Goal: Task Accomplishment & Management: Complete application form

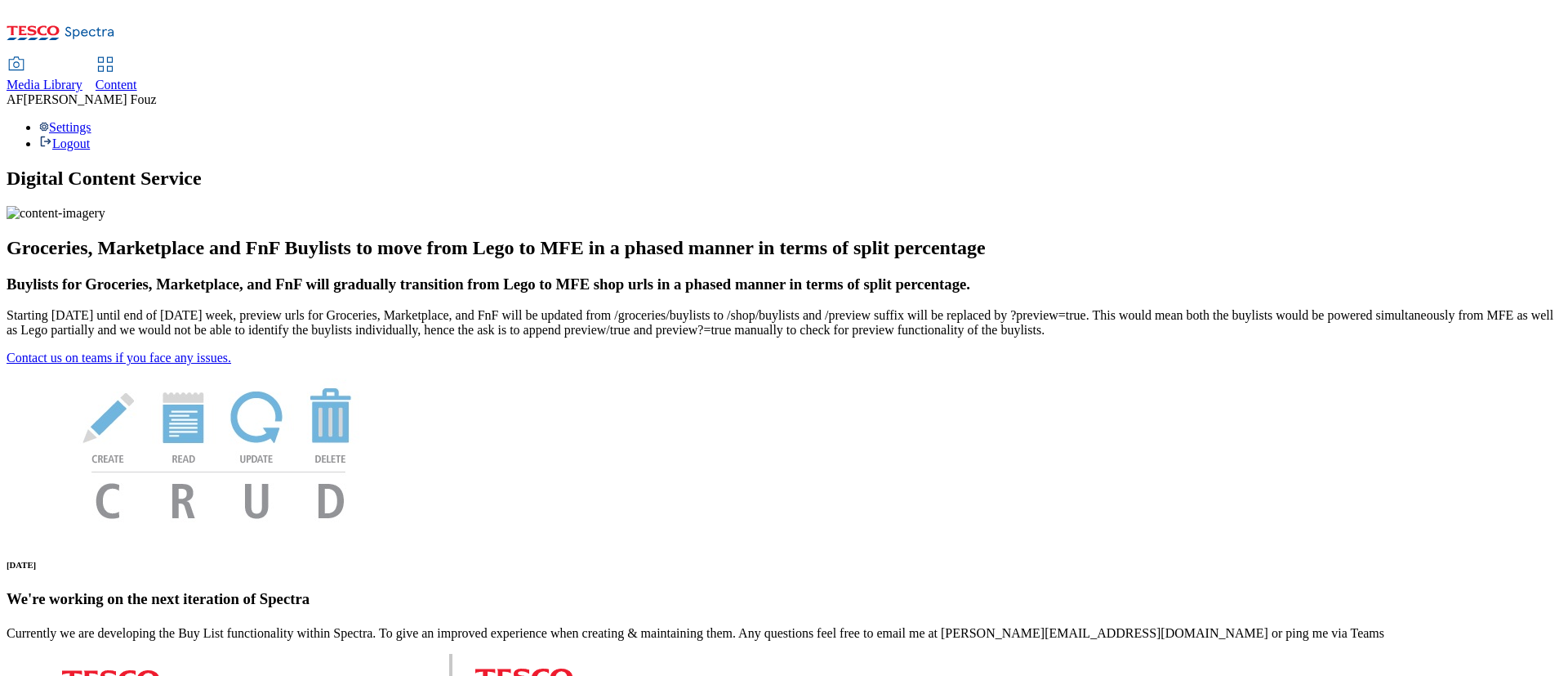
click at [115, 55] on icon at bounding box center [105, 64] width 20 height 20
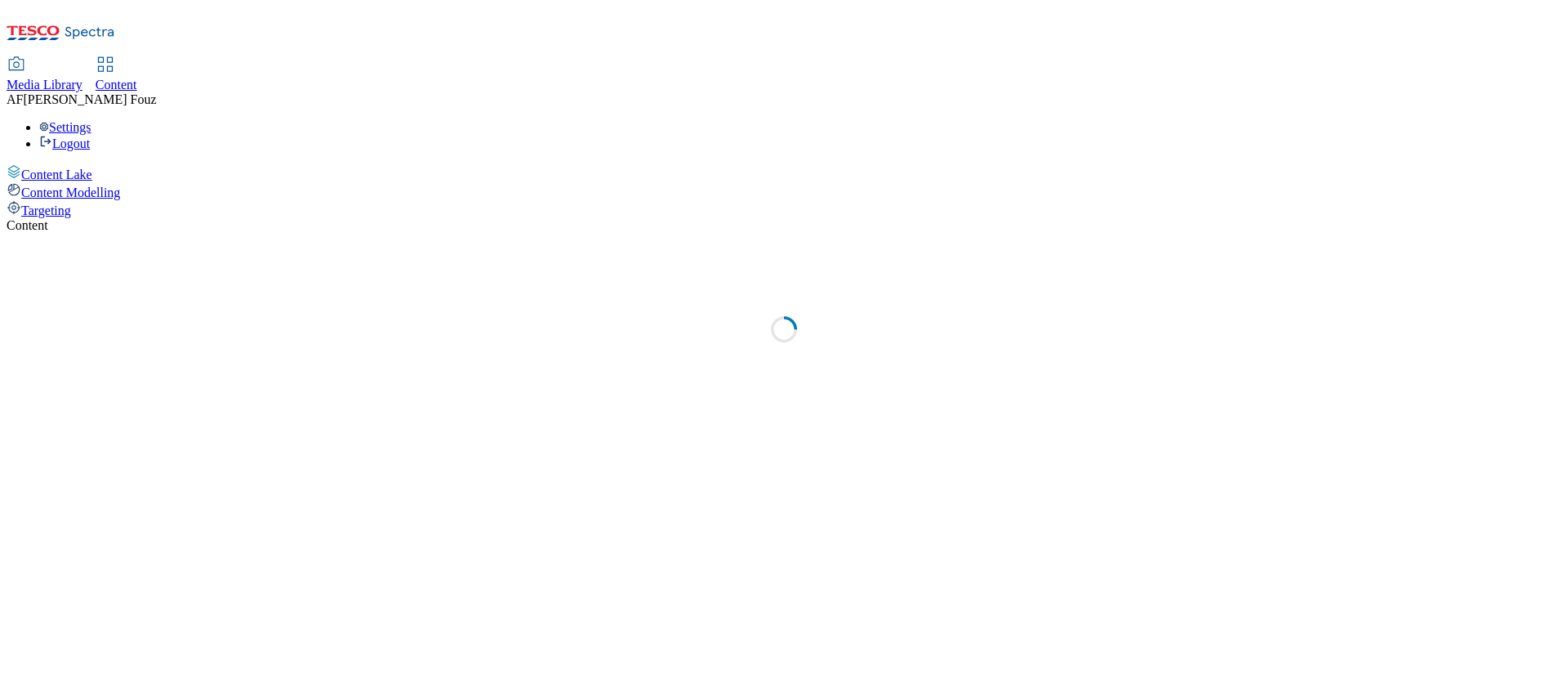
select select "ghs-uk"
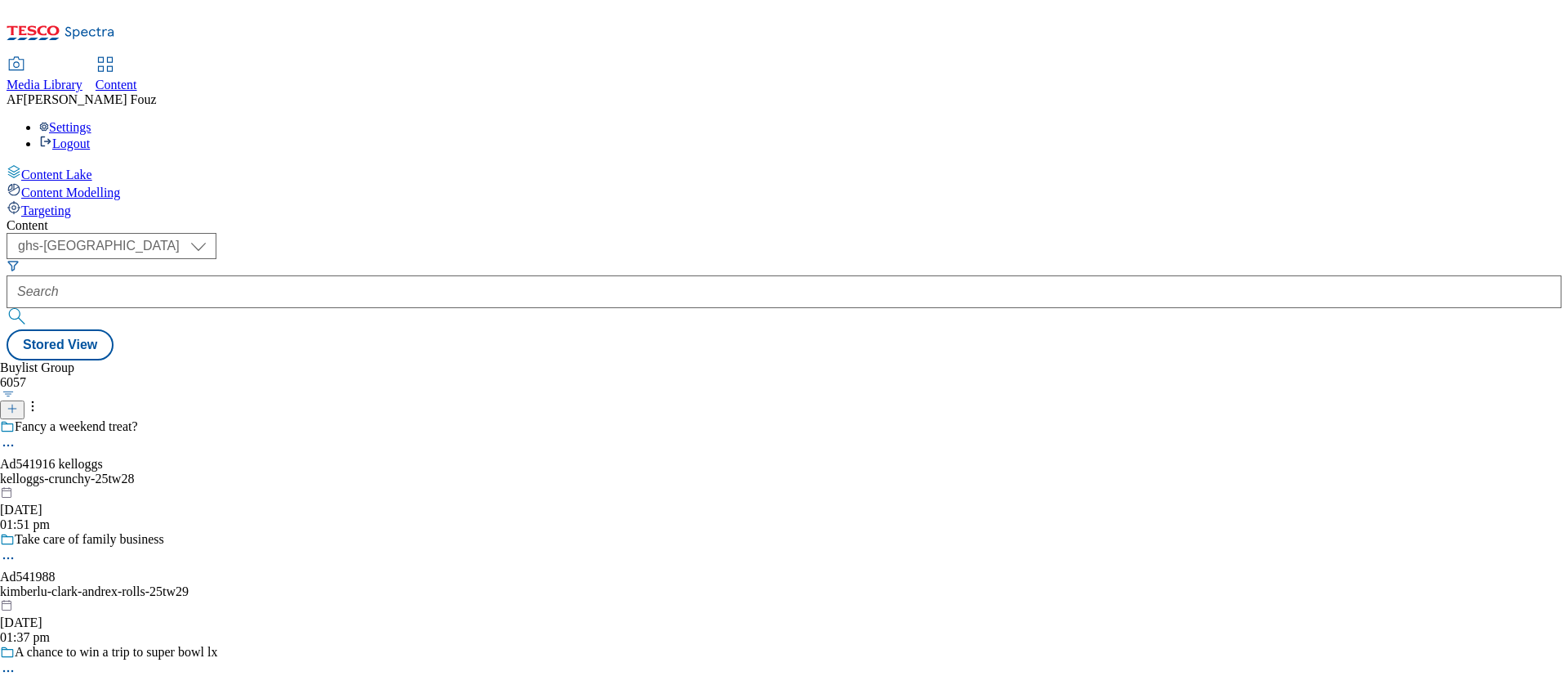
click at [18, 403] on icon at bounding box center [12, 408] width 11 height 11
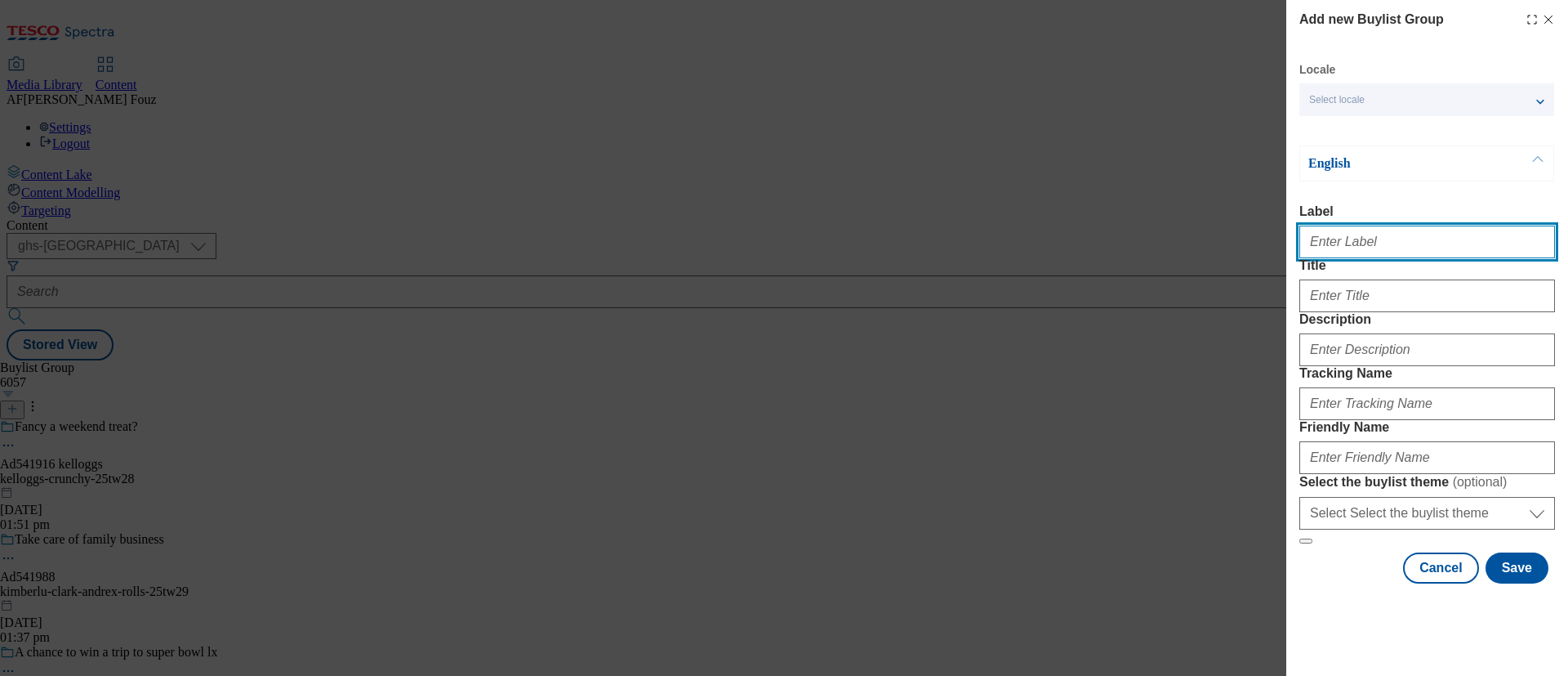
click at [1367, 238] on input "Label" at bounding box center [1427, 242] width 256 height 33
paste input "TUK012447"
type input "TUK012447"
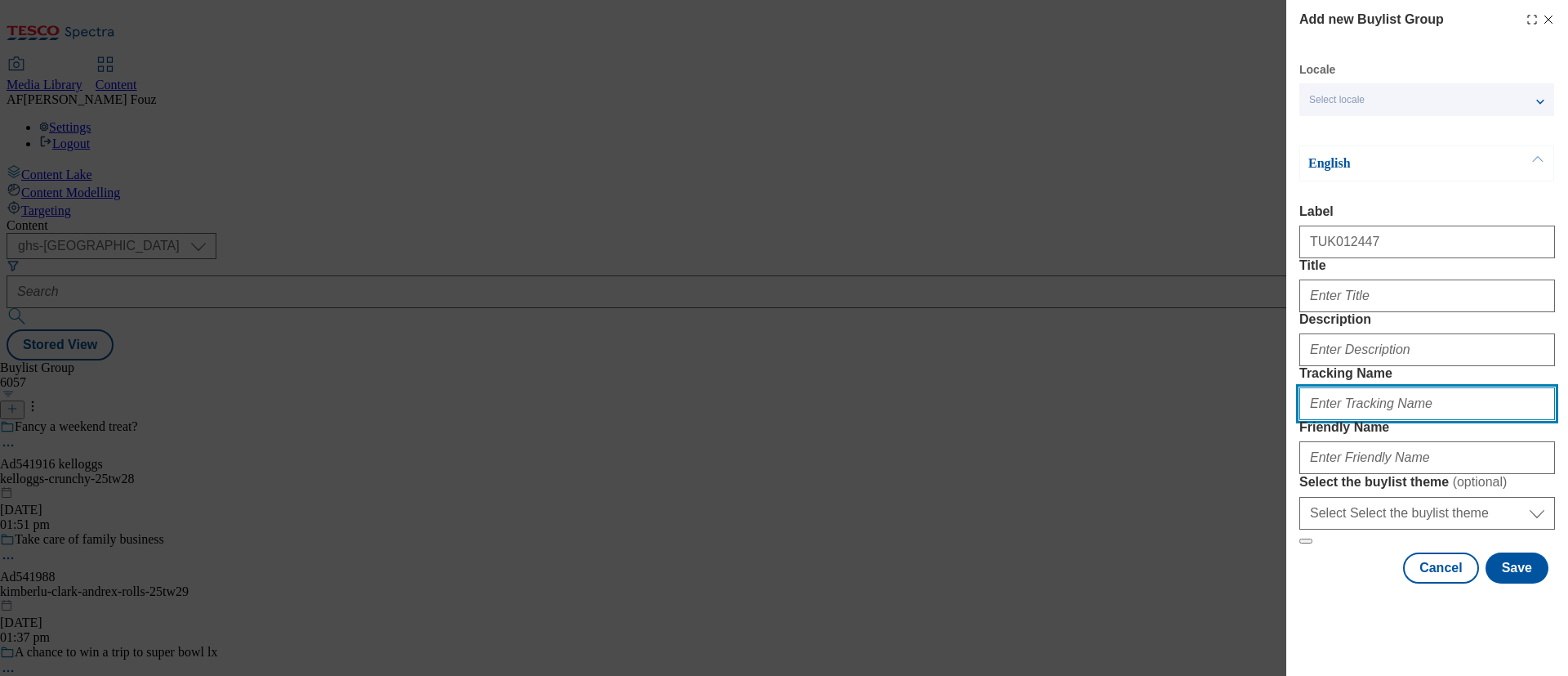
click at [1376, 420] on input "Tracking Name" at bounding box center [1427, 404] width 256 height 33
paste input "TUK012447"
type input "DH_TUK012447"
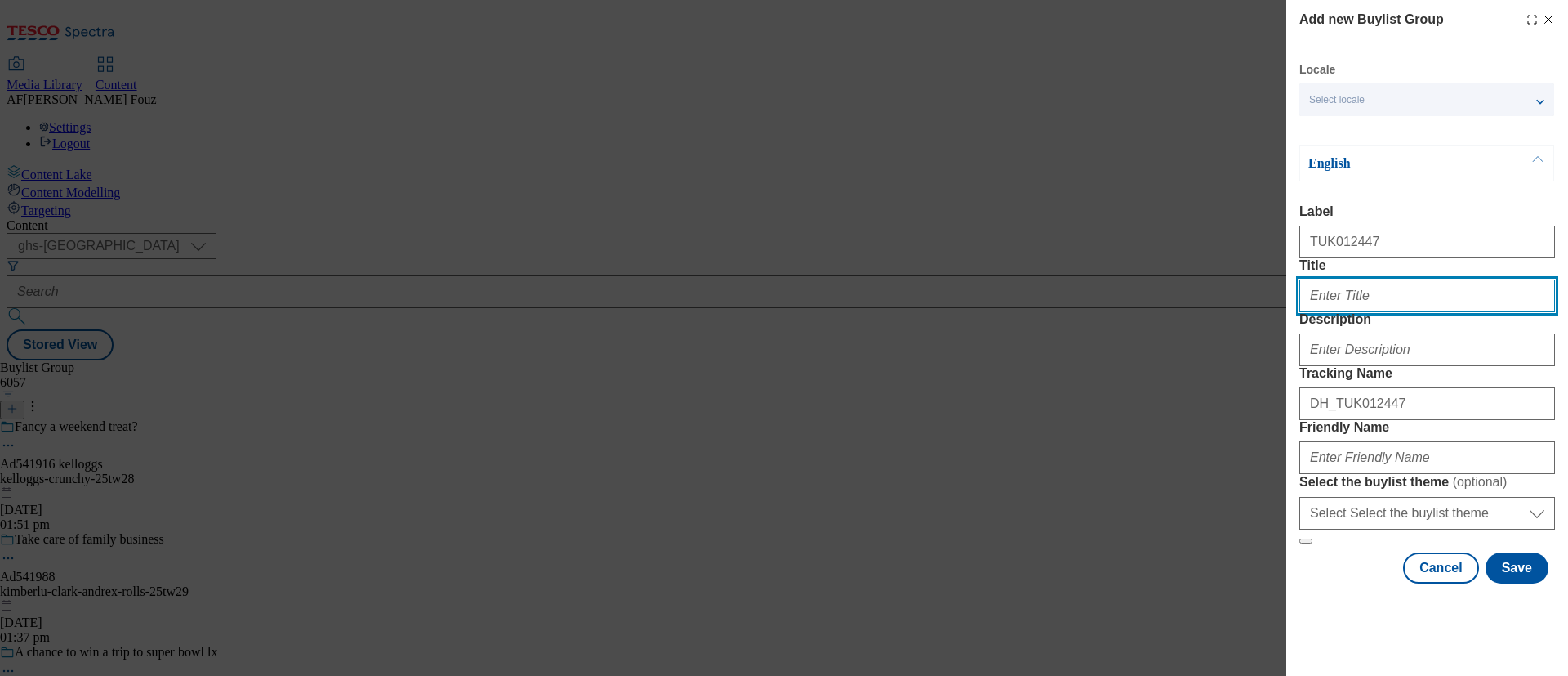
click at [1344, 312] on input "Title" at bounding box center [1427, 296] width 256 height 33
paste input "Colgate Max White"
type input "Colgate Max White"
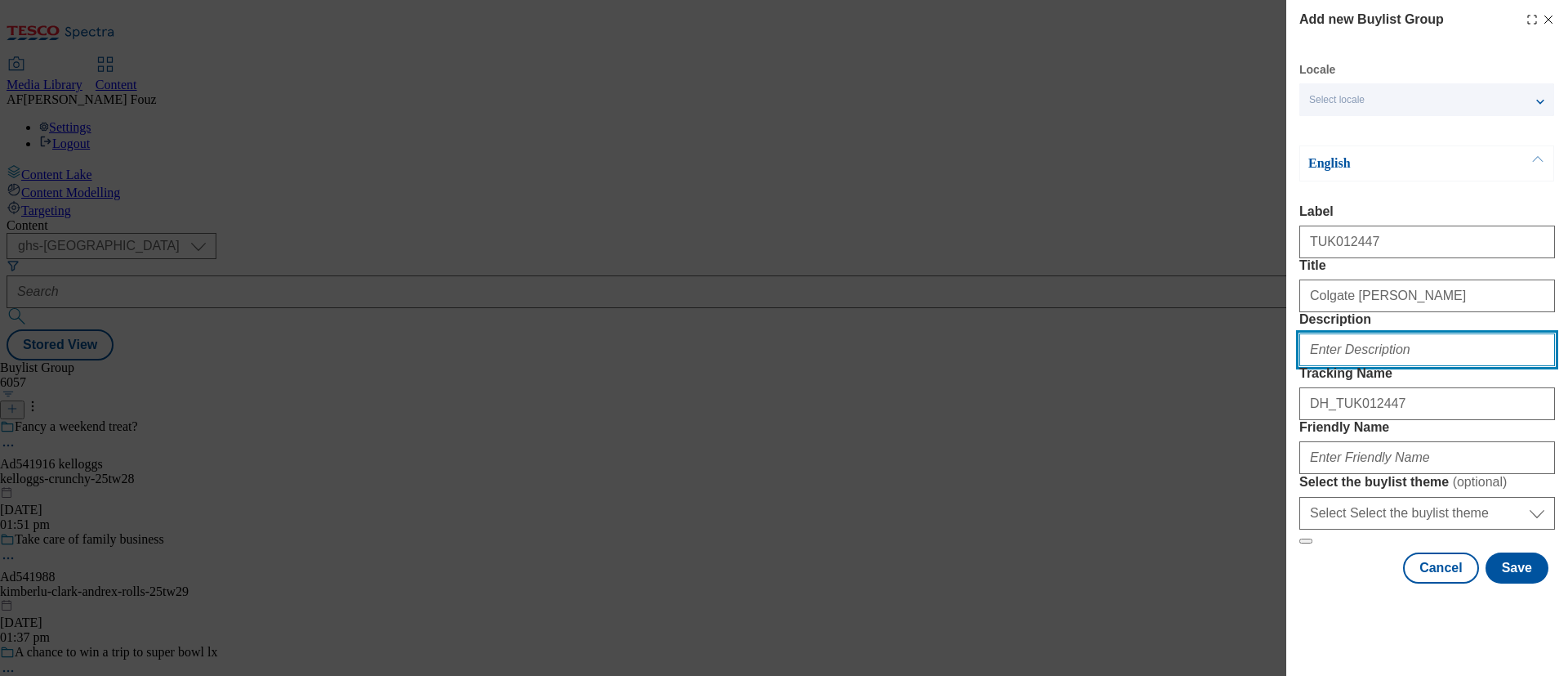
click at [1394, 366] on input "Description" at bounding box center [1427, 350] width 256 height 33
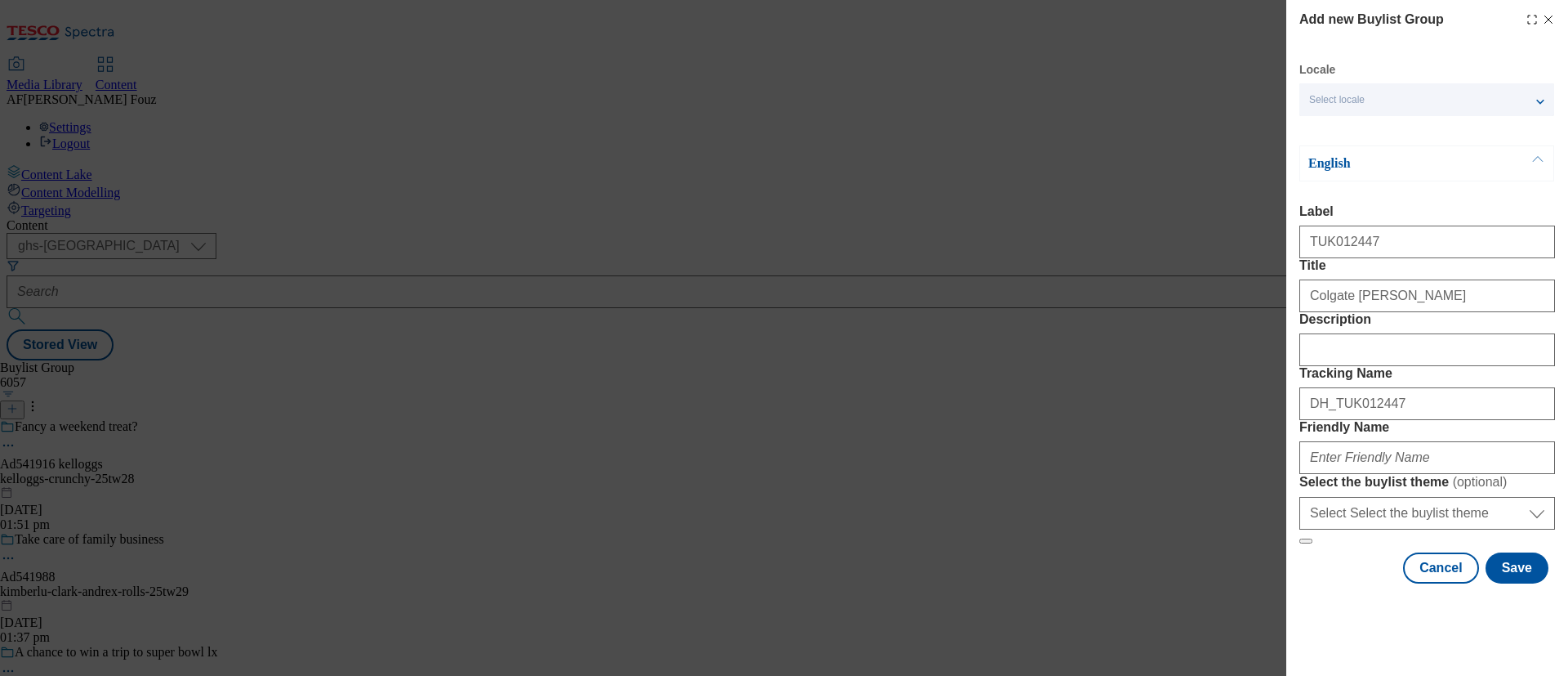
click at [1469, 366] on label "Tracking Name" at bounding box center [1427, 373] width 256 height 15
click at [1469, 387] on input "DH_TUK012447" at bounding box center [1427, 404] width 256 height 33
click at [1380, 474] on input "Friendly Name" at bounding box center [1427, 457] width 256 height 33
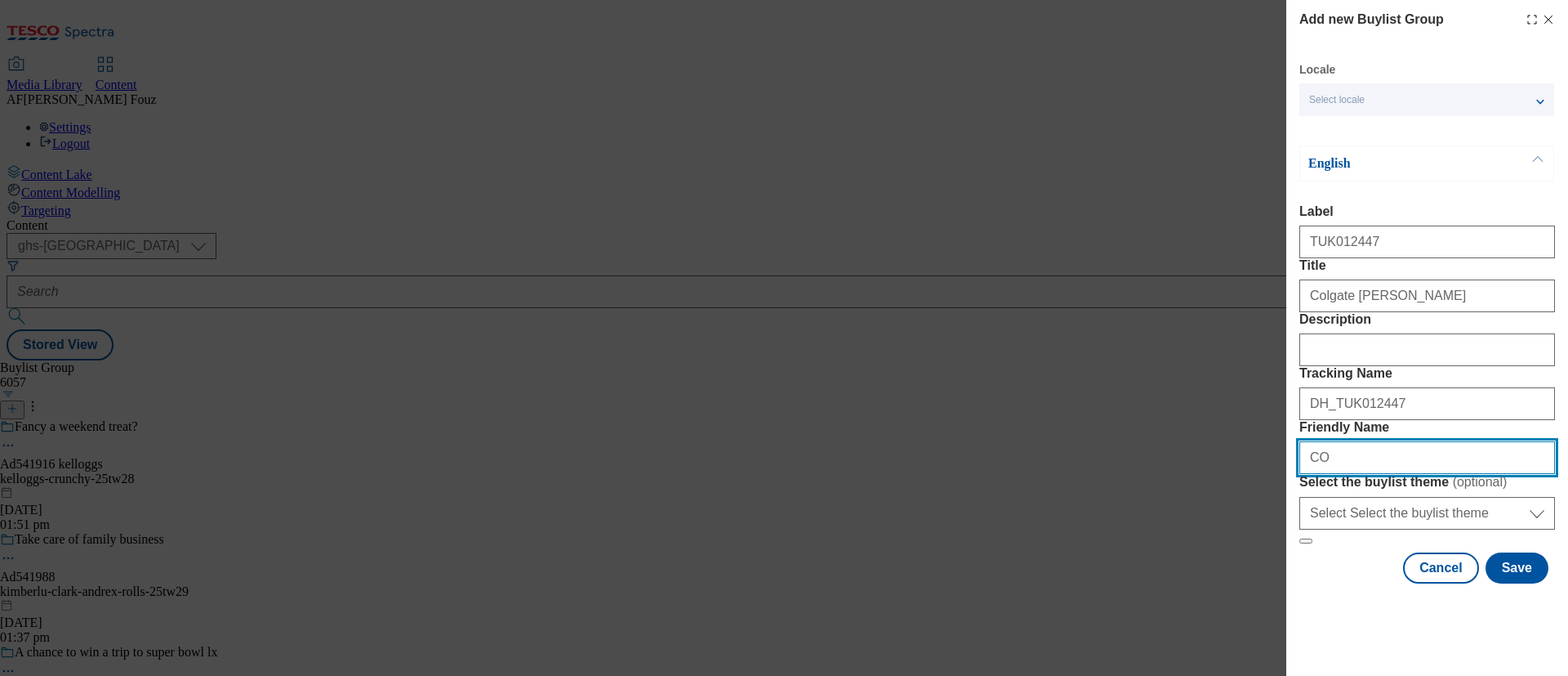
type input "C"
type input "colgate-maxwhite-25tw27"
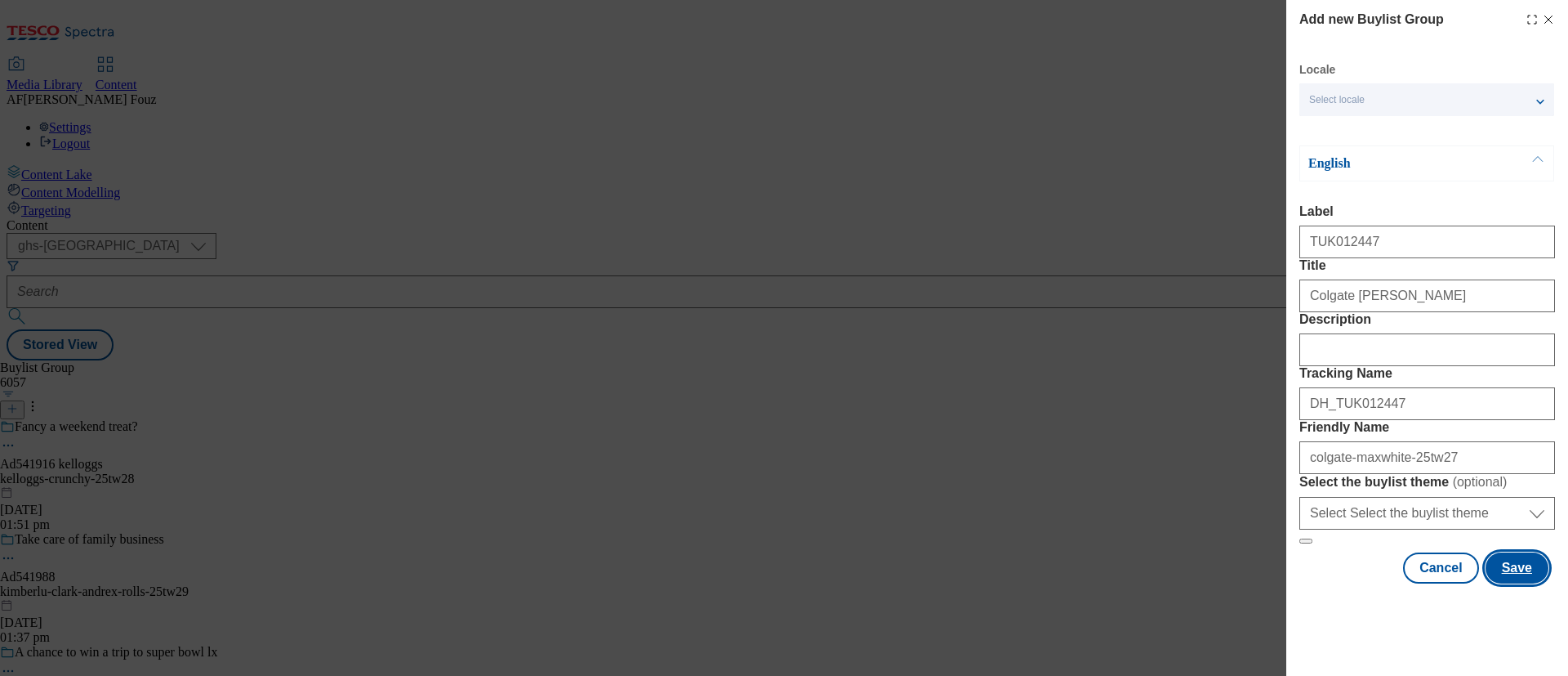
click at [1486, 583] on button "Save" at bounding box center [1517, 568] width 62 height 31
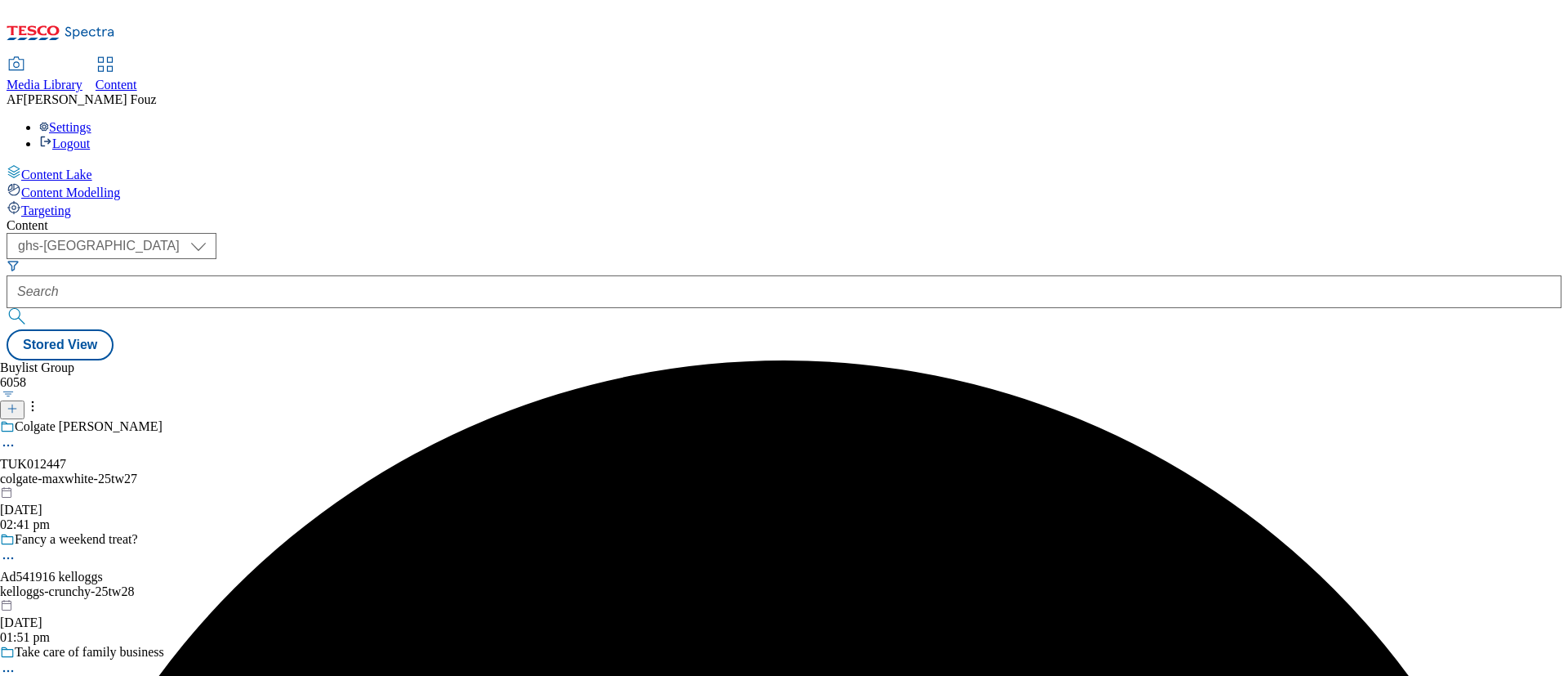
click at [238, 419] on div "Colgate Max White TUK012447 colgate-maxwhite-25tw27 27 Aug 2025 02:41 pm" at bounding box center [119, 476] width 238 height 113
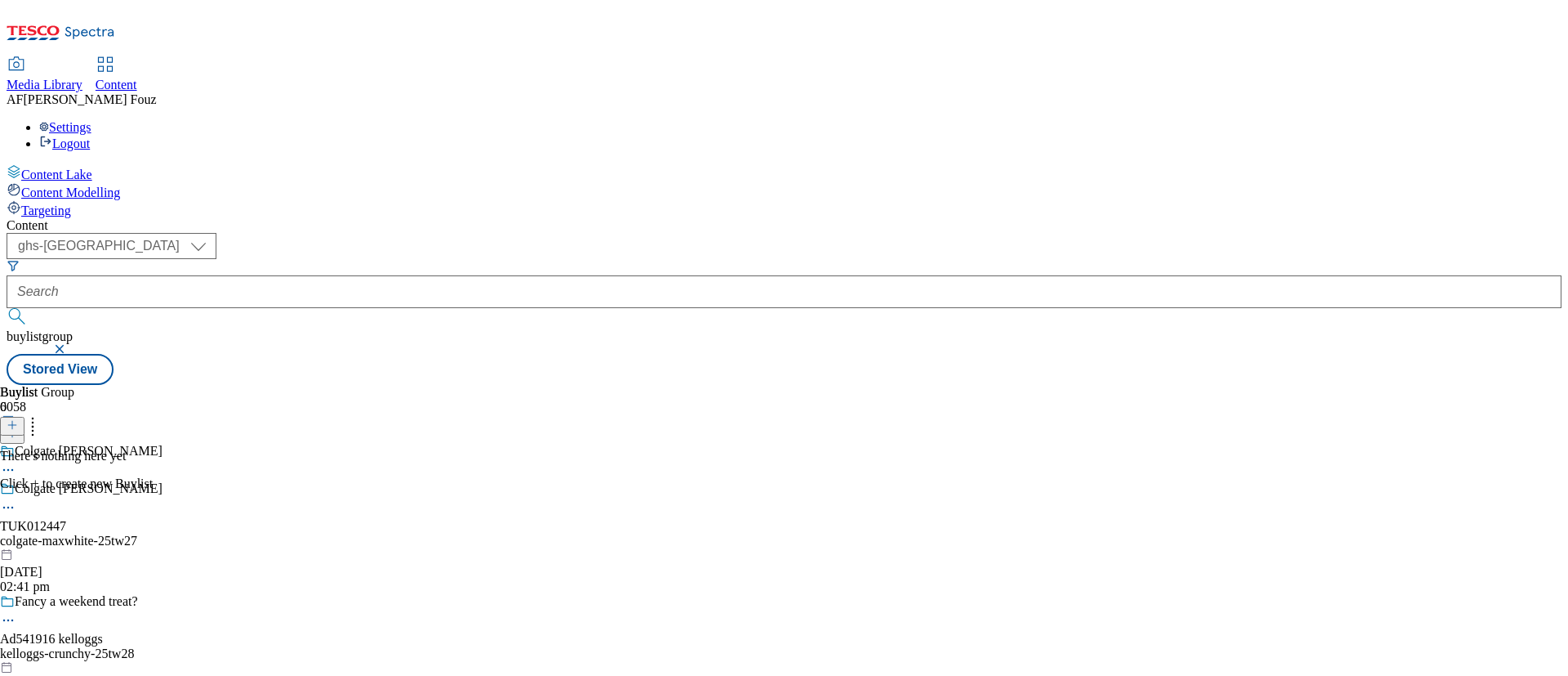
click at [18, 419] on icon at bounding box center [12, 424] width 11 height 11
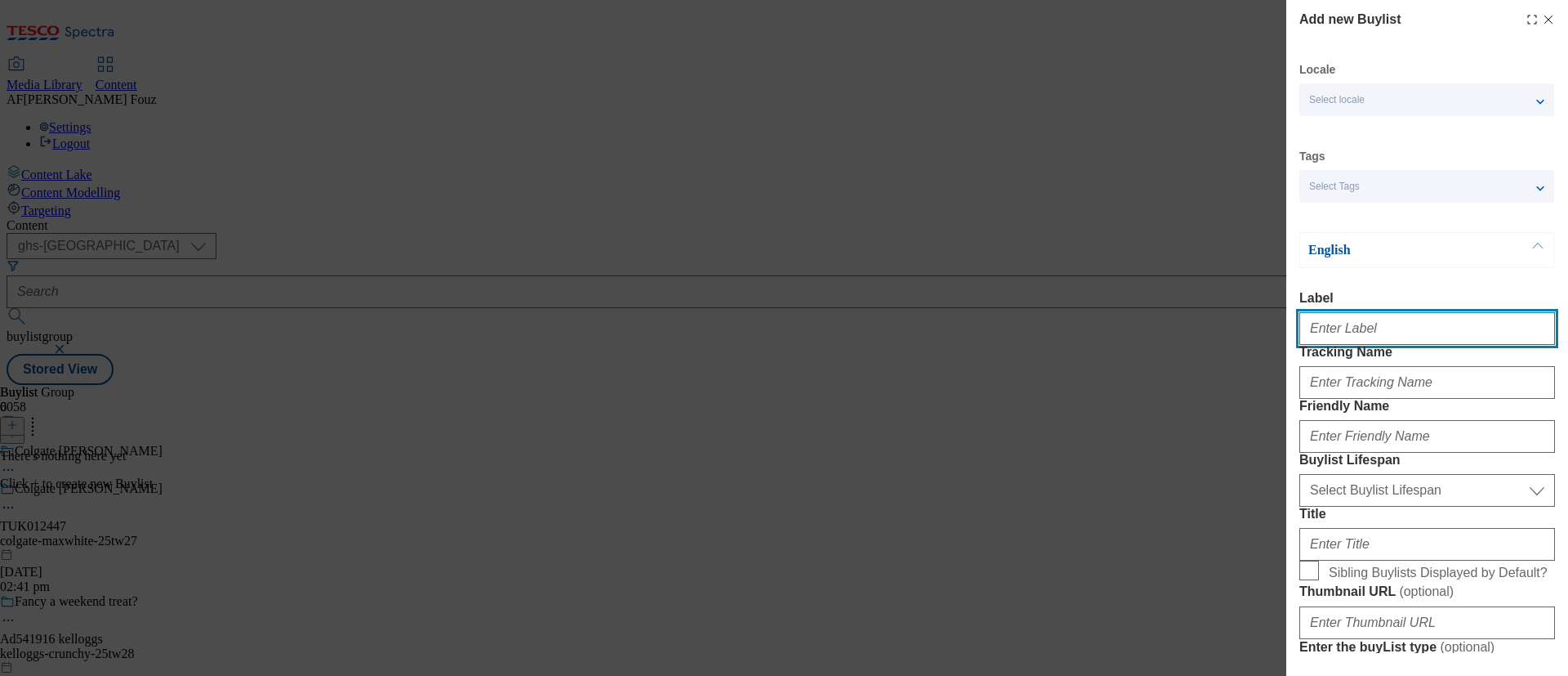
click at [1336, 332] on input "Label" at bounding box center [1427, 329] width 256 height 33
paste input "Colgate Max White"
type input "Colgate Max White"
click at [1369, 336] on input "Colgate Max White" at bounding box center [1427, 329] width 256 height 33
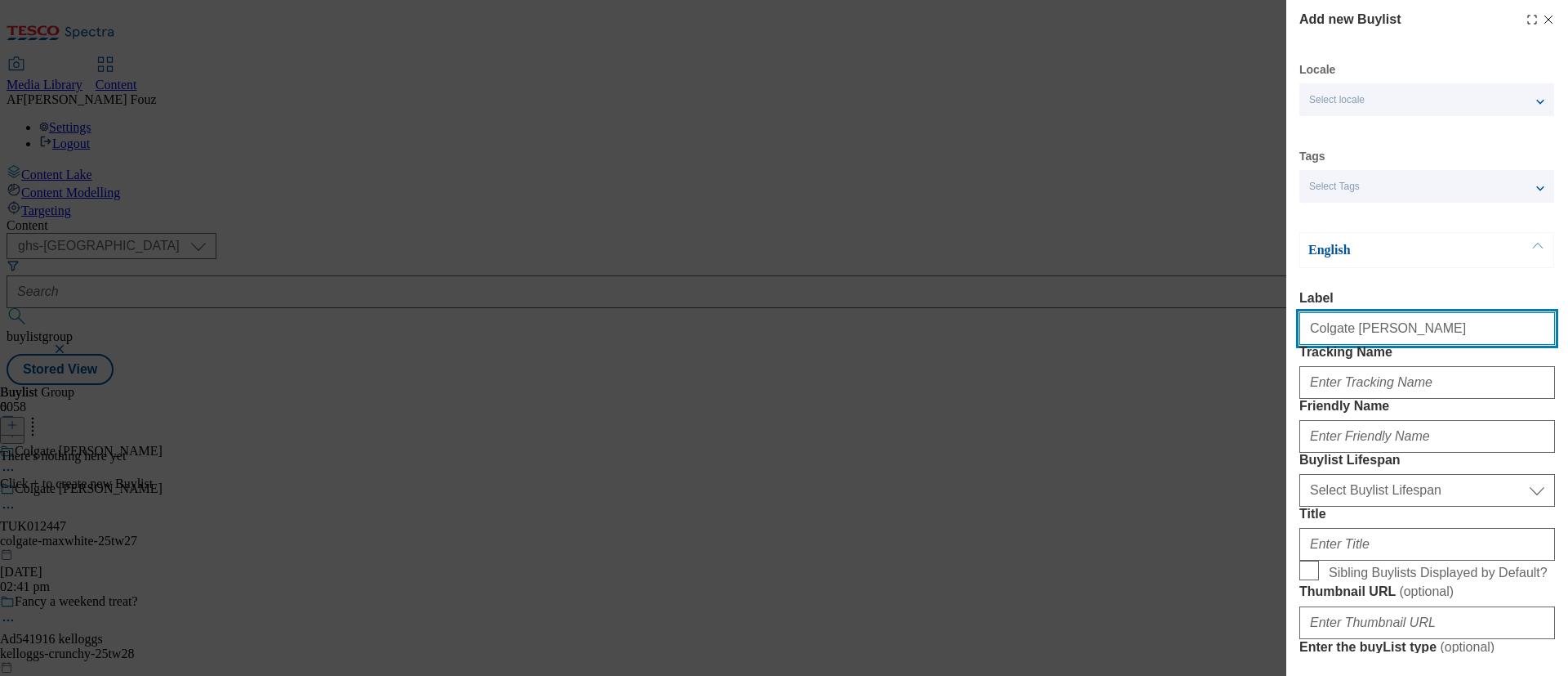
click at [1369, 336] on input "Colgate Max White" at bounding box center [1427, 329] width 256 height 33
paste input "TUK012447"
type input "TUK012447"
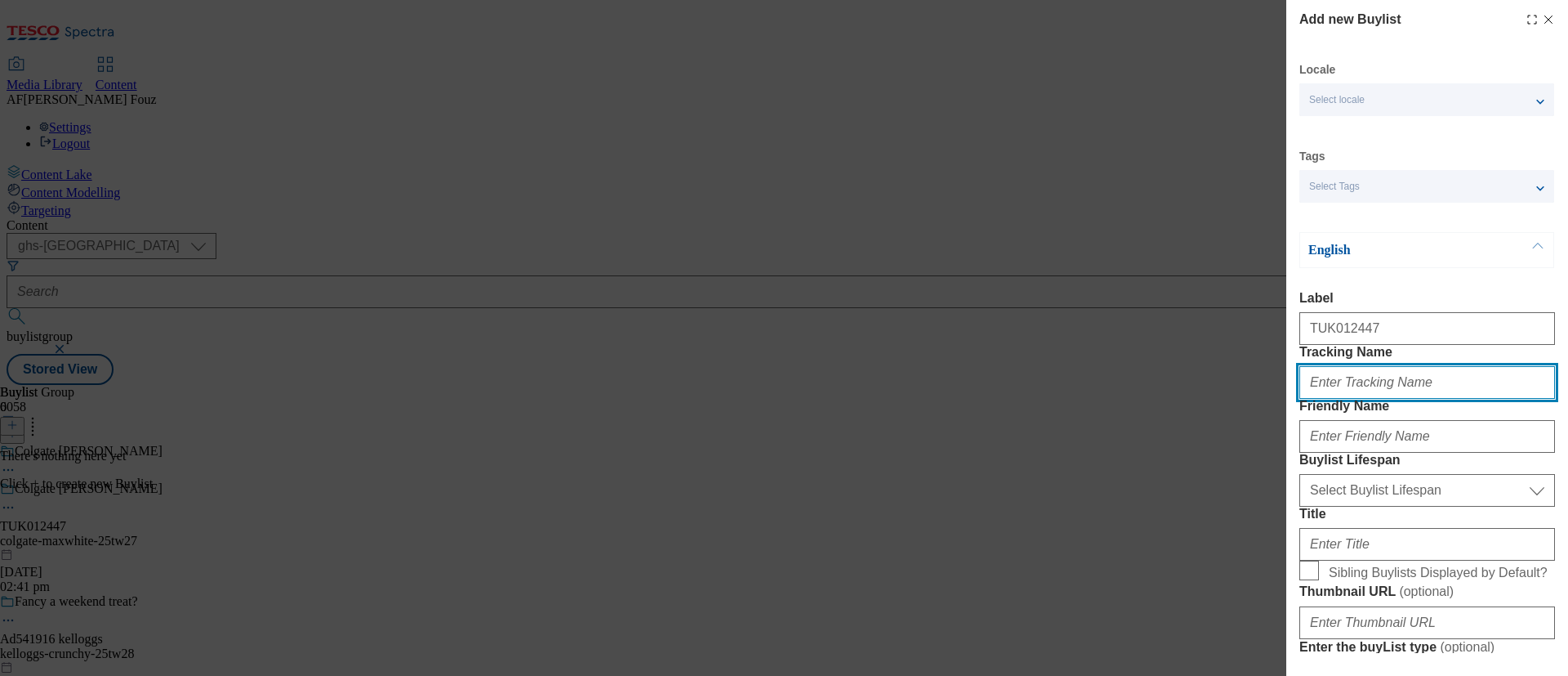
click at [1356, 398] on input "Tracking Name" at bounding box center [1427, 383] width 256 height 33
paste input "TUK012447"
type input "DH_TUK012447"
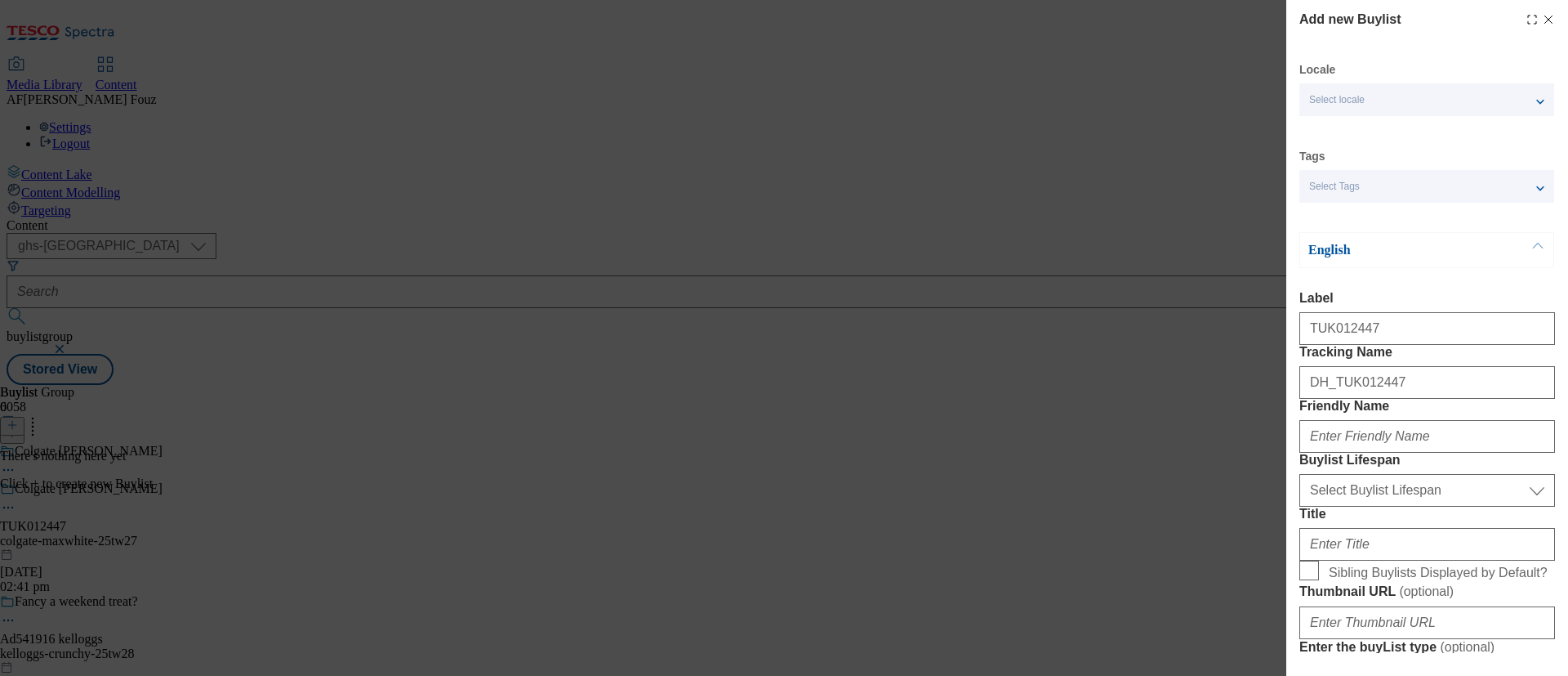
click at [1480, 413] on label "Friendly Name" at bounding box center [1427, 405] width 256 height 15
click at [1480, 453] on input "Friendly Name" at bounding box center [1427, 436] width 256 height 33
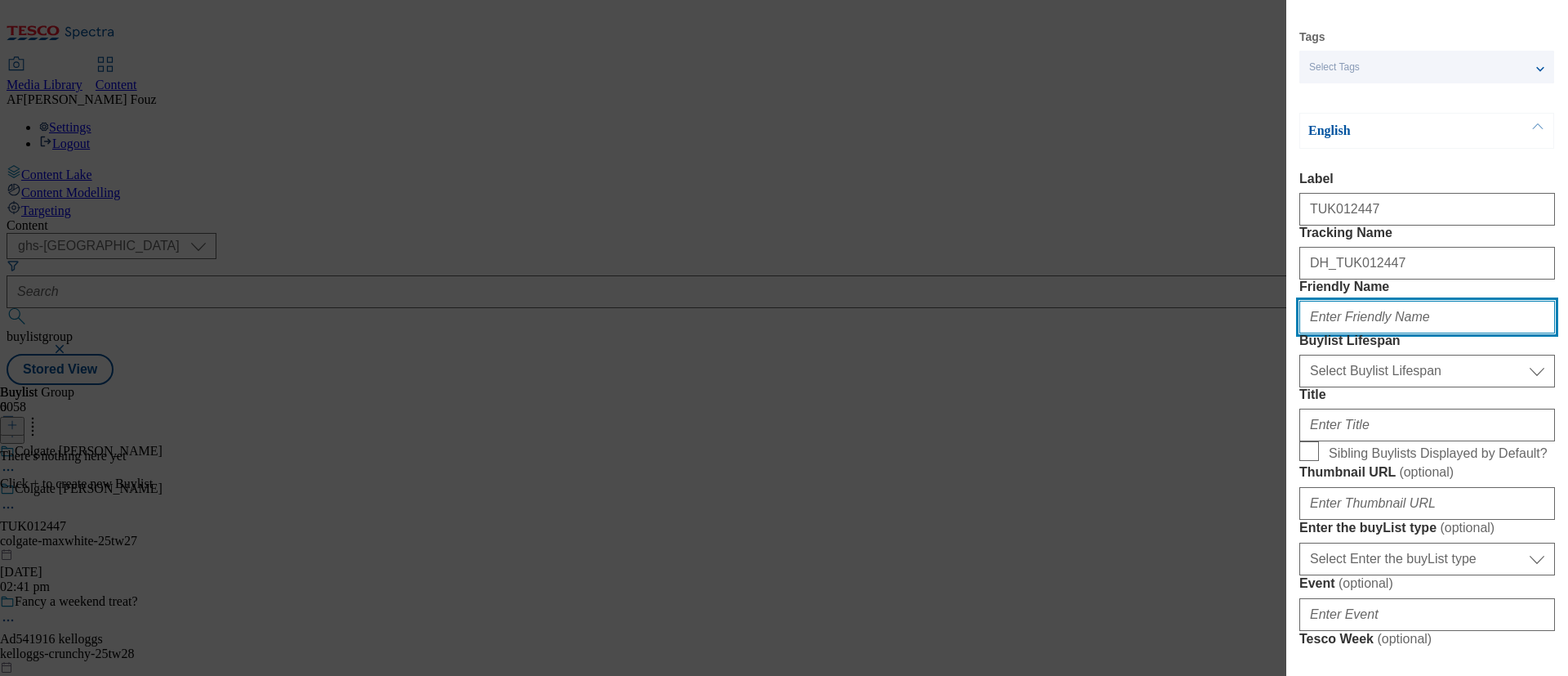
scroll to position [120, 0]
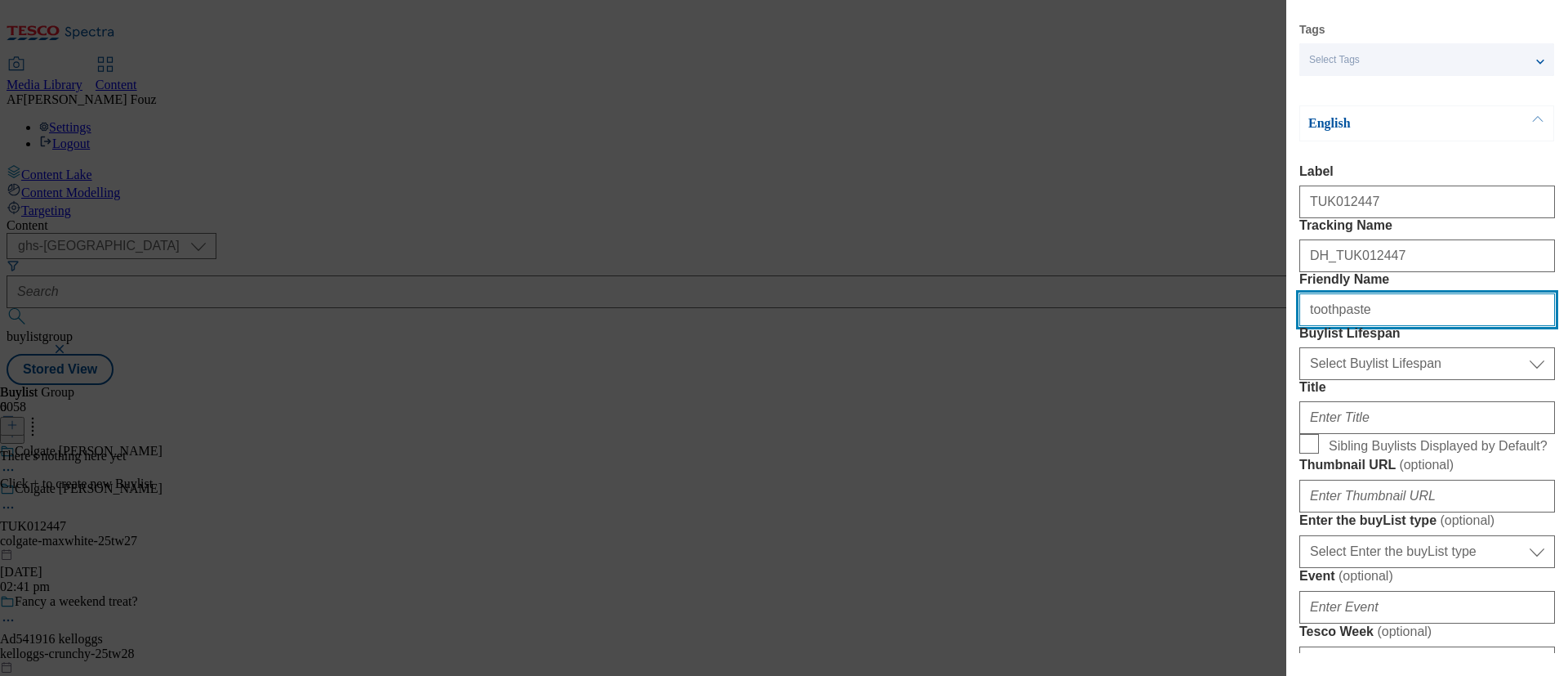
click at [1387, 326] on input "toothpaste" at bounding box center [1427, 310] width 256 height 33
click at [1404, 326] on input "colgatetoothpaste" at bounding box center [1427, 310] width 256 height 33
type input "colgatetoothpaste-25tw28"
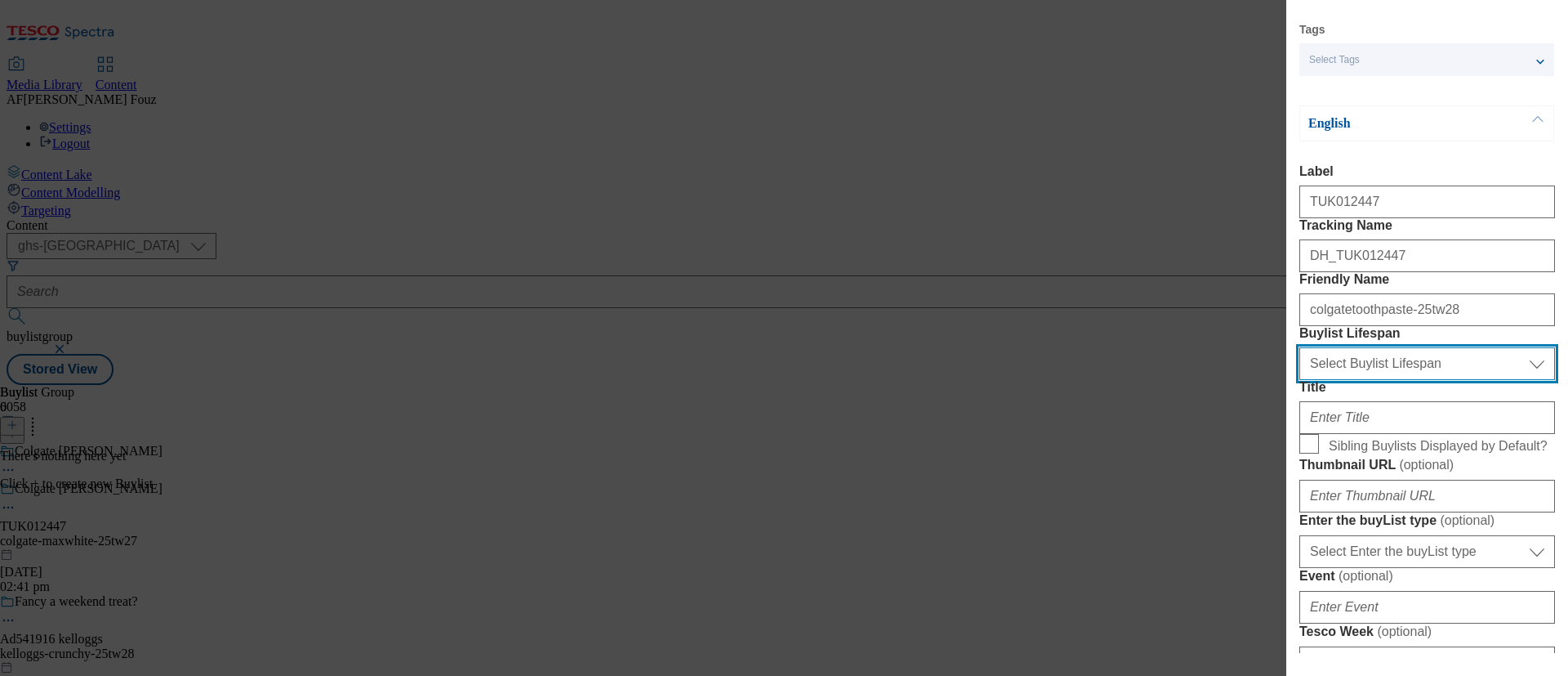
click at [1442, 380] on select "Select Buylist Lifespan evergreen seasonal tactical" at bounding box center [1427, 364] width 256 height 33
select select "tactical"
click at [1299, 380] on select "Select Buylist Lifespan evergreen seasonal tactical" at bounding box center [1427, 364] width 256 height 33
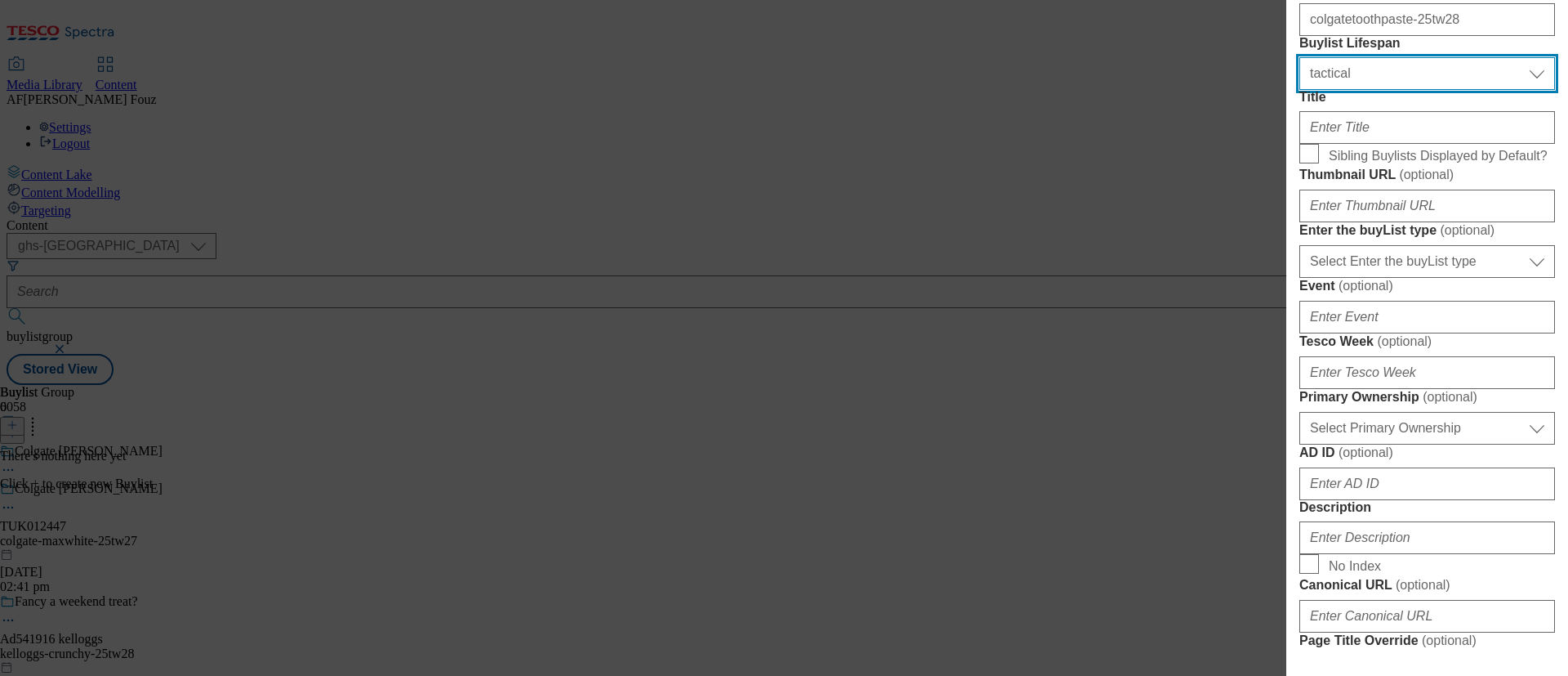
scroll to position [418, 0]
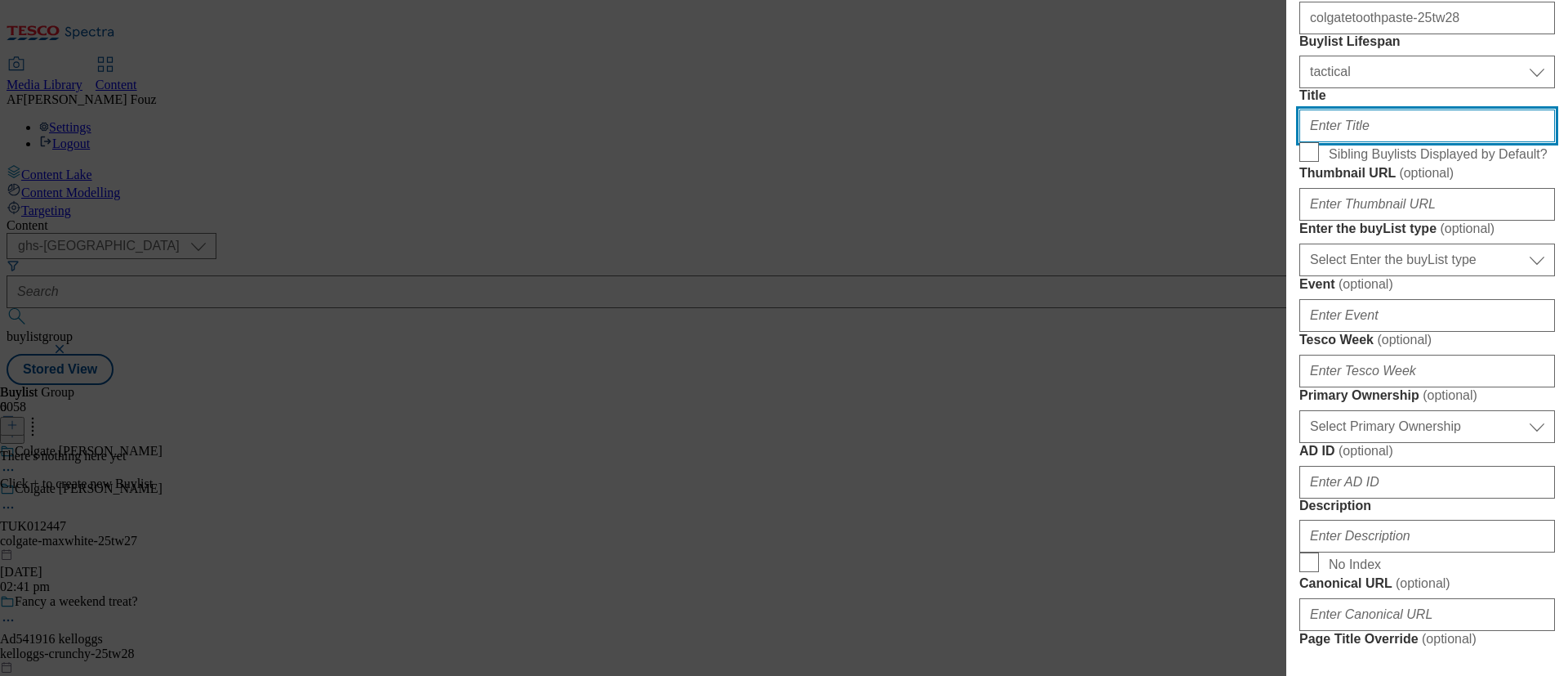
click at [1376, 142] on input "Title" at bounding box center [1427, 126] width 256 height 33
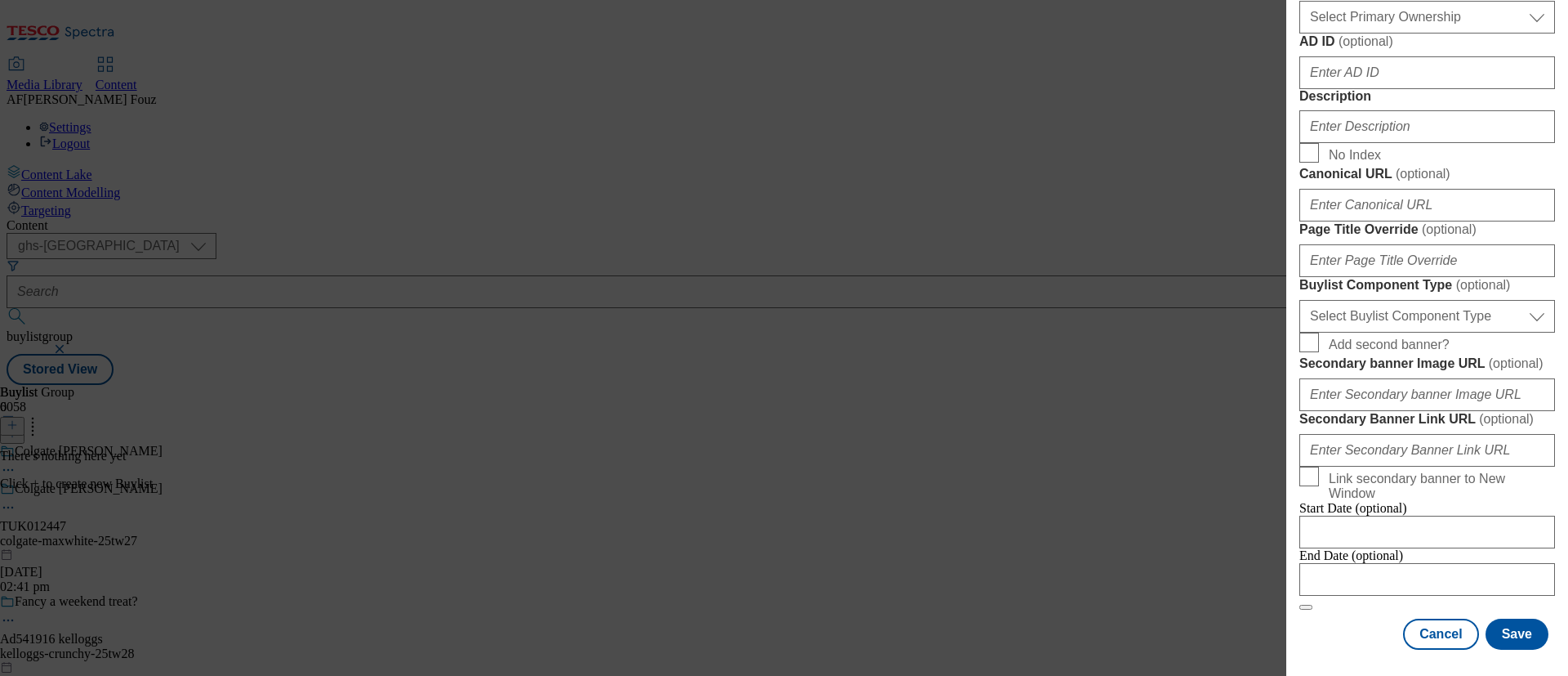
scroll to position [914, 0]
click at [1373, 143] on input "Description" at bounding box center [1427, 127] width 256 height 33
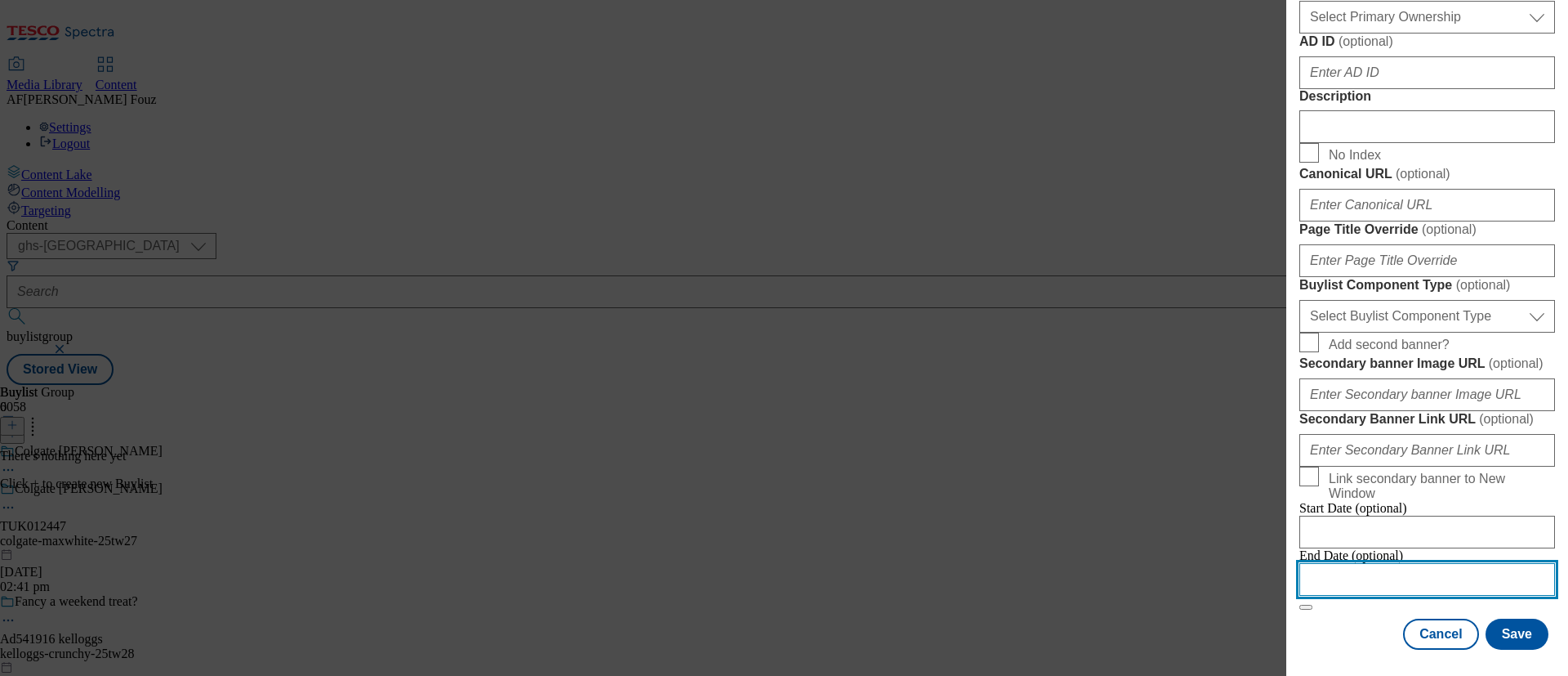
click at [1347, 563] on input "Modal" at bounding box center [1427, 580] width 256 height 33
select select "2025"
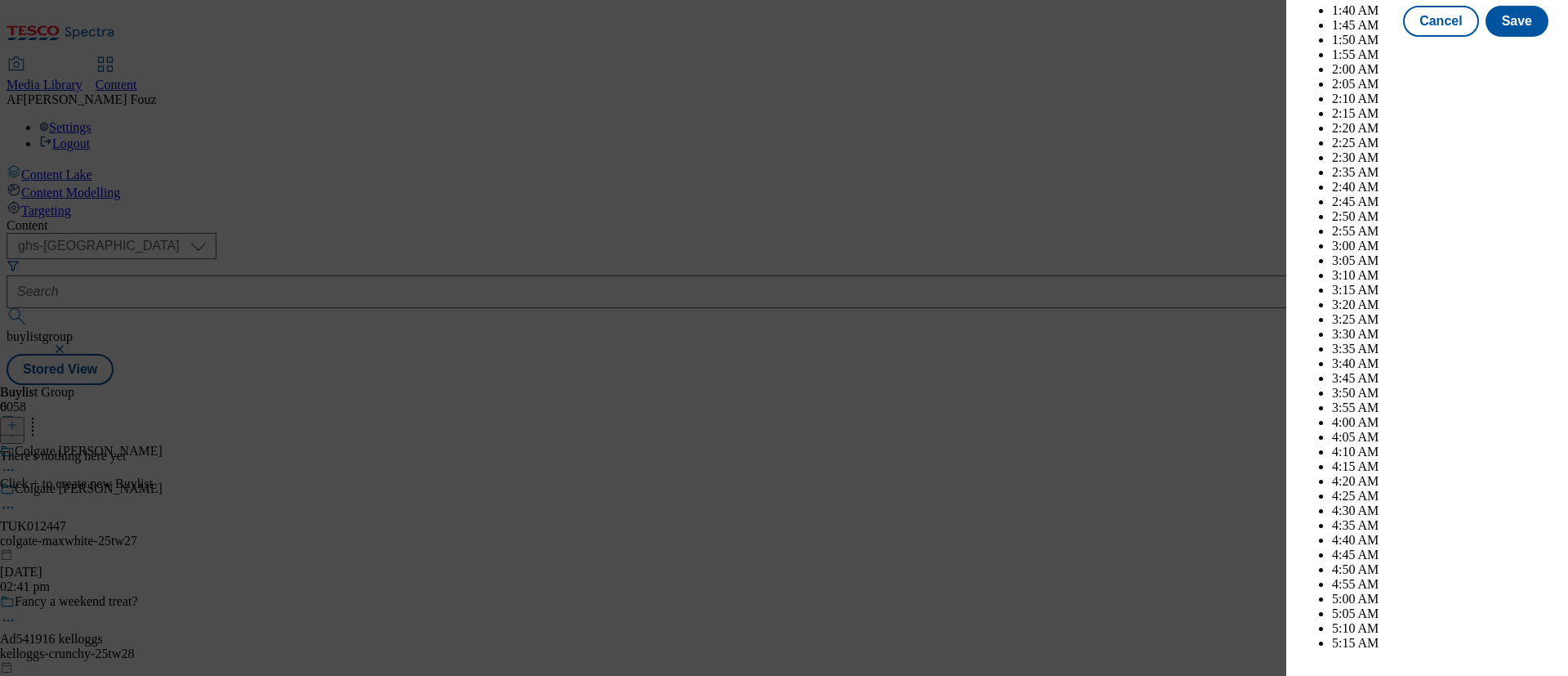
scroll to position [5308, 0]
select select "October"
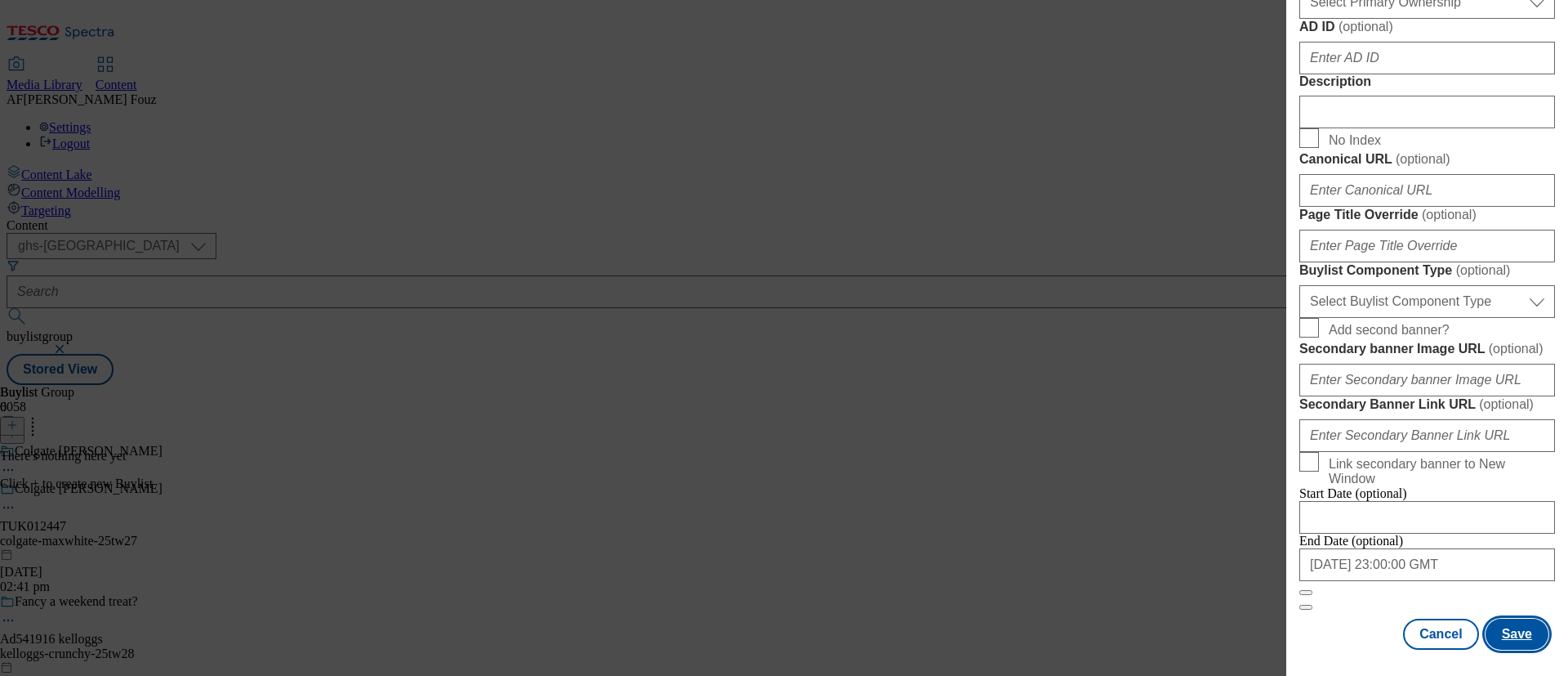
click at [1508, 619] on button "Save" at bounding box center [1517, 634] width 62 height 31
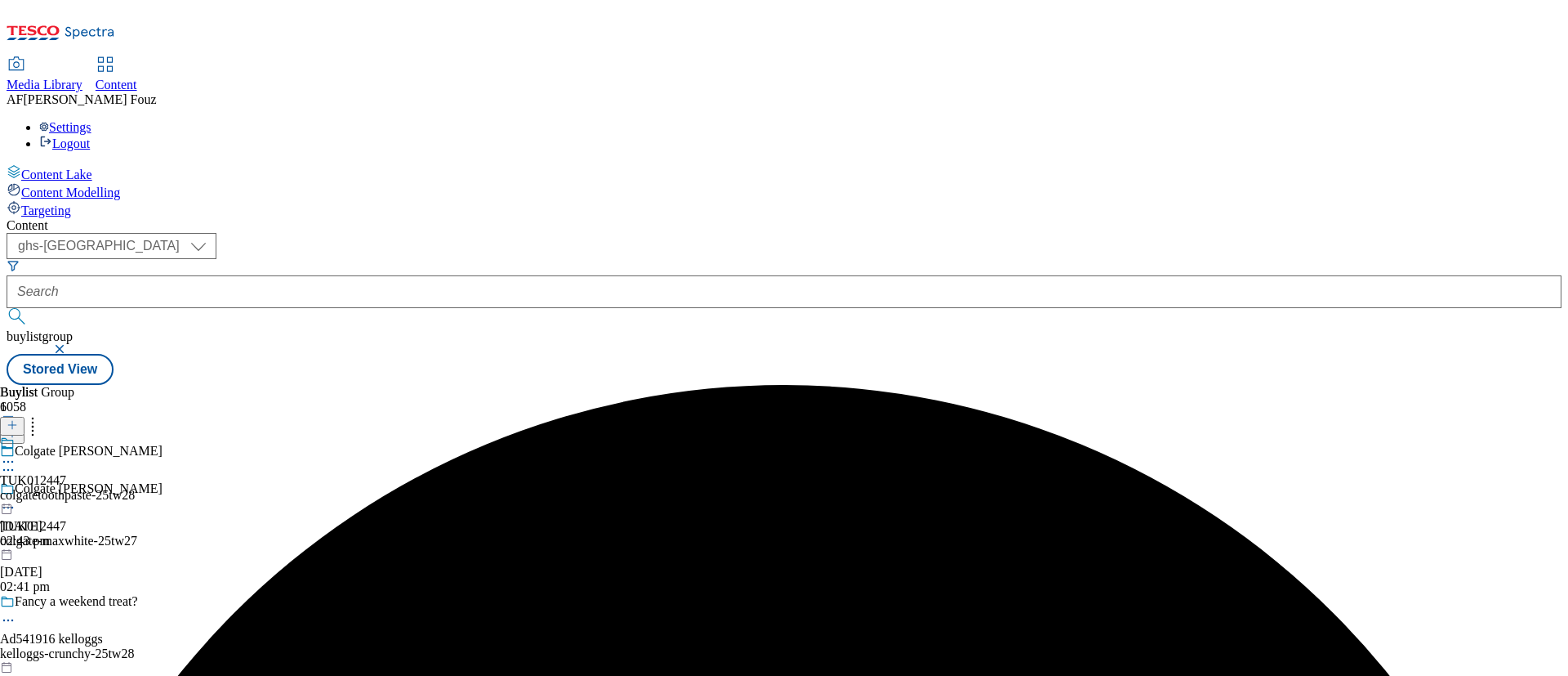
click at [134, 436] on div "TUK012447 colgatetoothpaste-25tw28 27 Aug 2025 02:43 pm" at bounding box center [67, 492] width 134 height 113
click at [134, 473] on div "TUK012447 colgatetoothpaste-25tw28 27 Aug 2025 02:43 pm" at bounding box center [67, 529] width 134 height 113
click at [24, 417] on button at bounding box center [12, 426] width 24 height 19
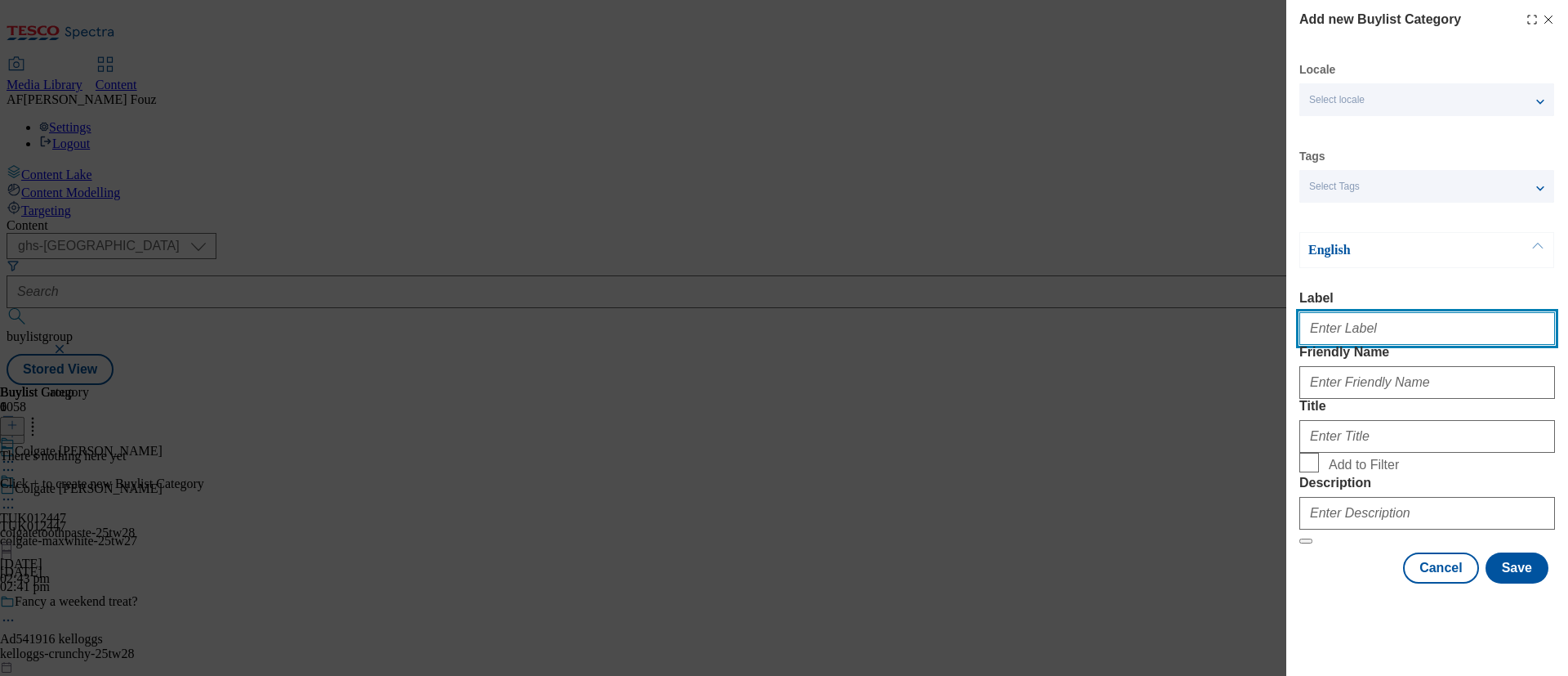
click at [1376, 343] on input "Label" at bounding box center [1427, 329] width 256 height 33
paste input "TUK012447"
type input "TUK012447"
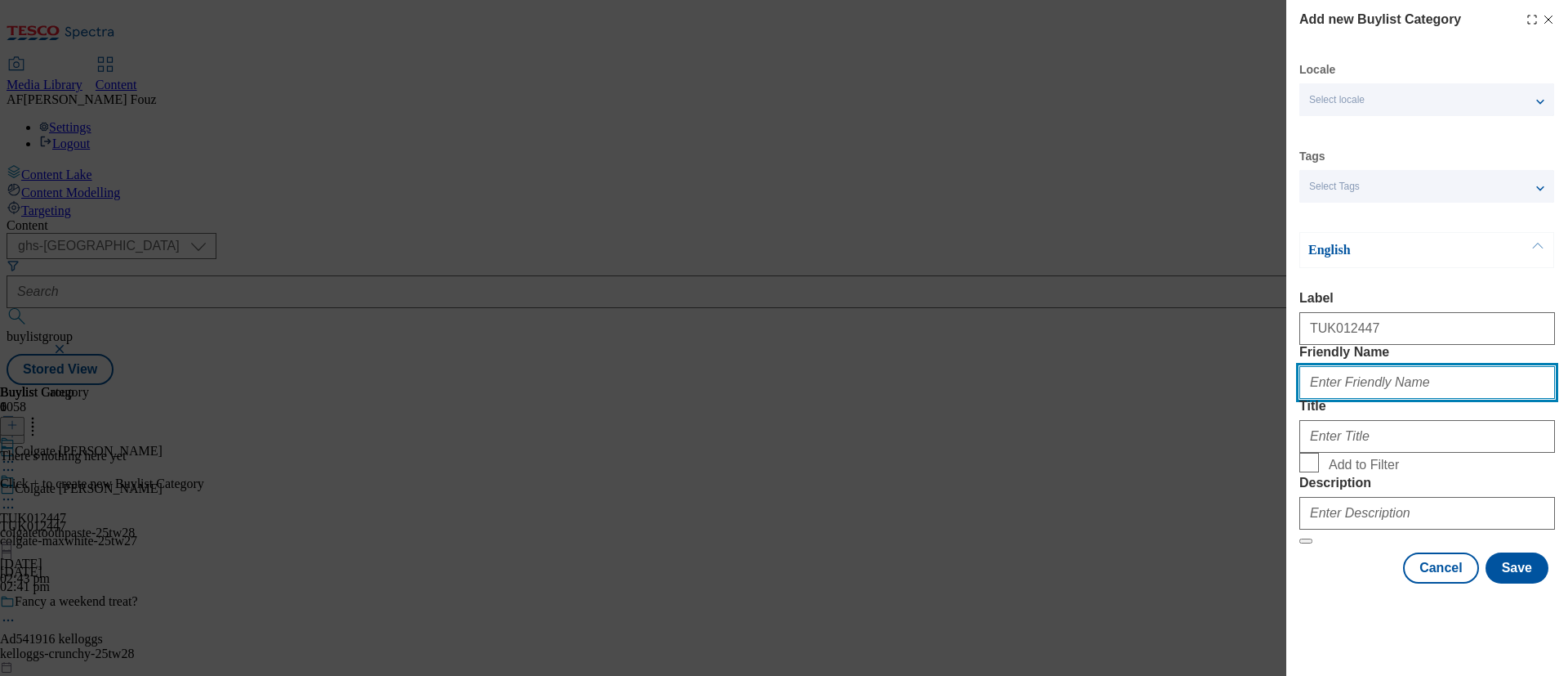
click at [1371, 398] on input "Friendly Name" at bounding box center [1427, 383] width 256 height 33
type input "white"
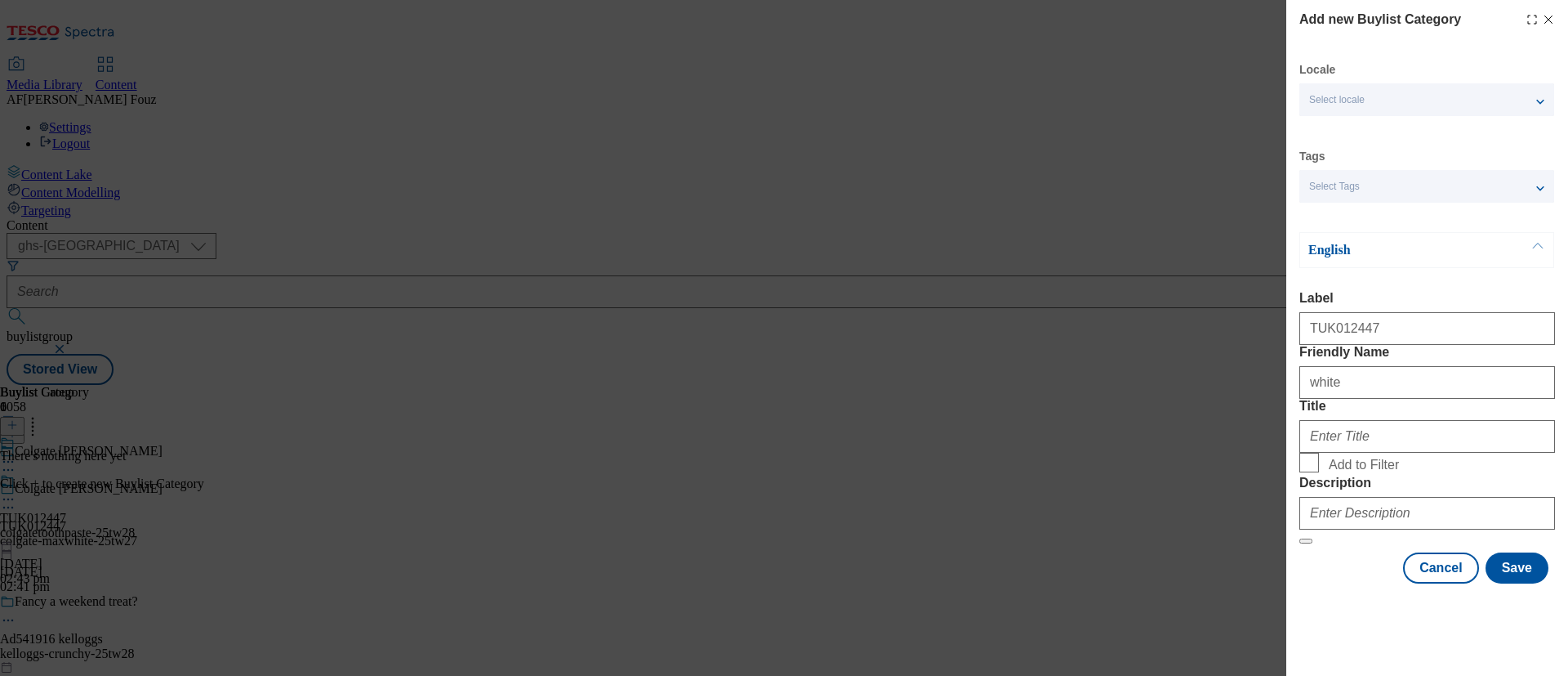
click at [1456, 453] on div "Modal" at bounding box center [1427, 432] width 256 height 39
click at [1429, 453] on input "Title" at bounding box center [1427, 436] width 256 height 33
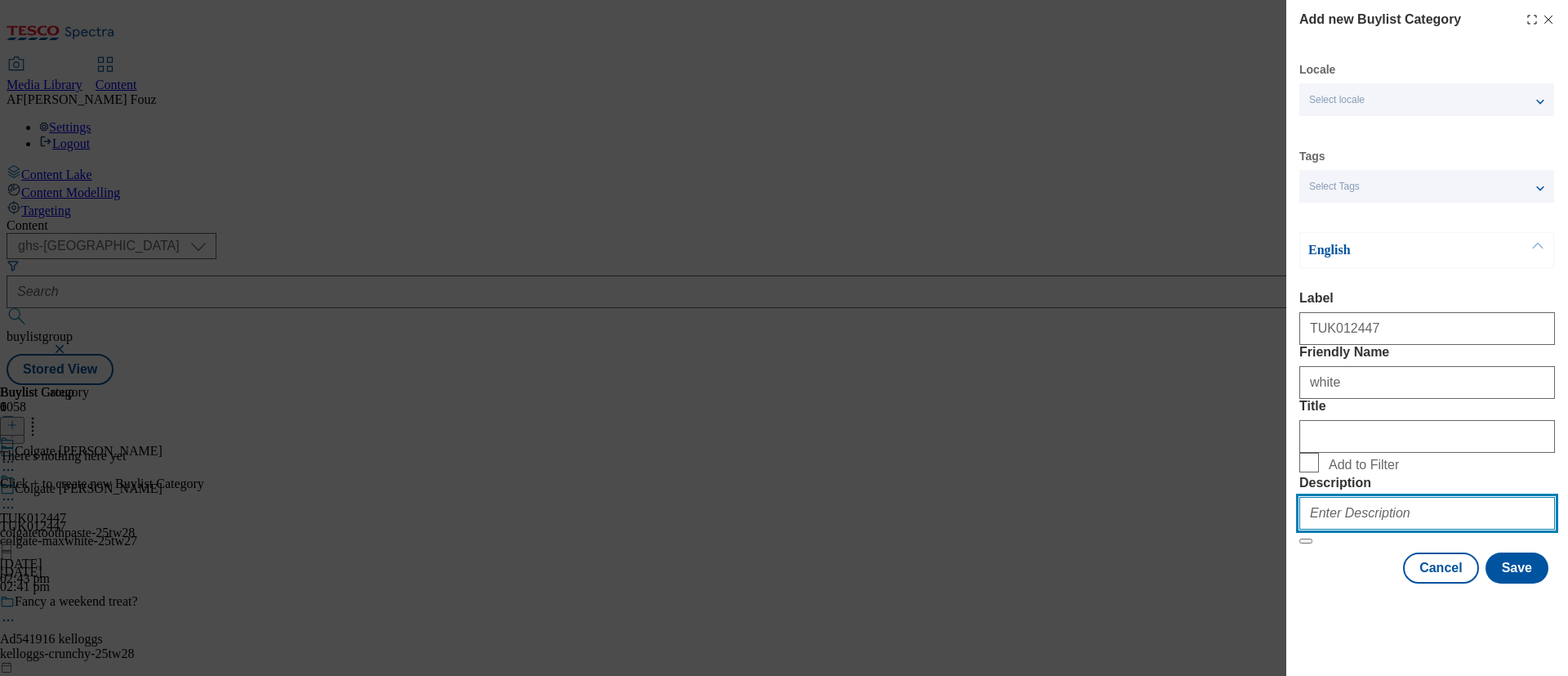
click at [1376, 529] on input "Description" at bounding box center [1427, 513] width 256 height 33
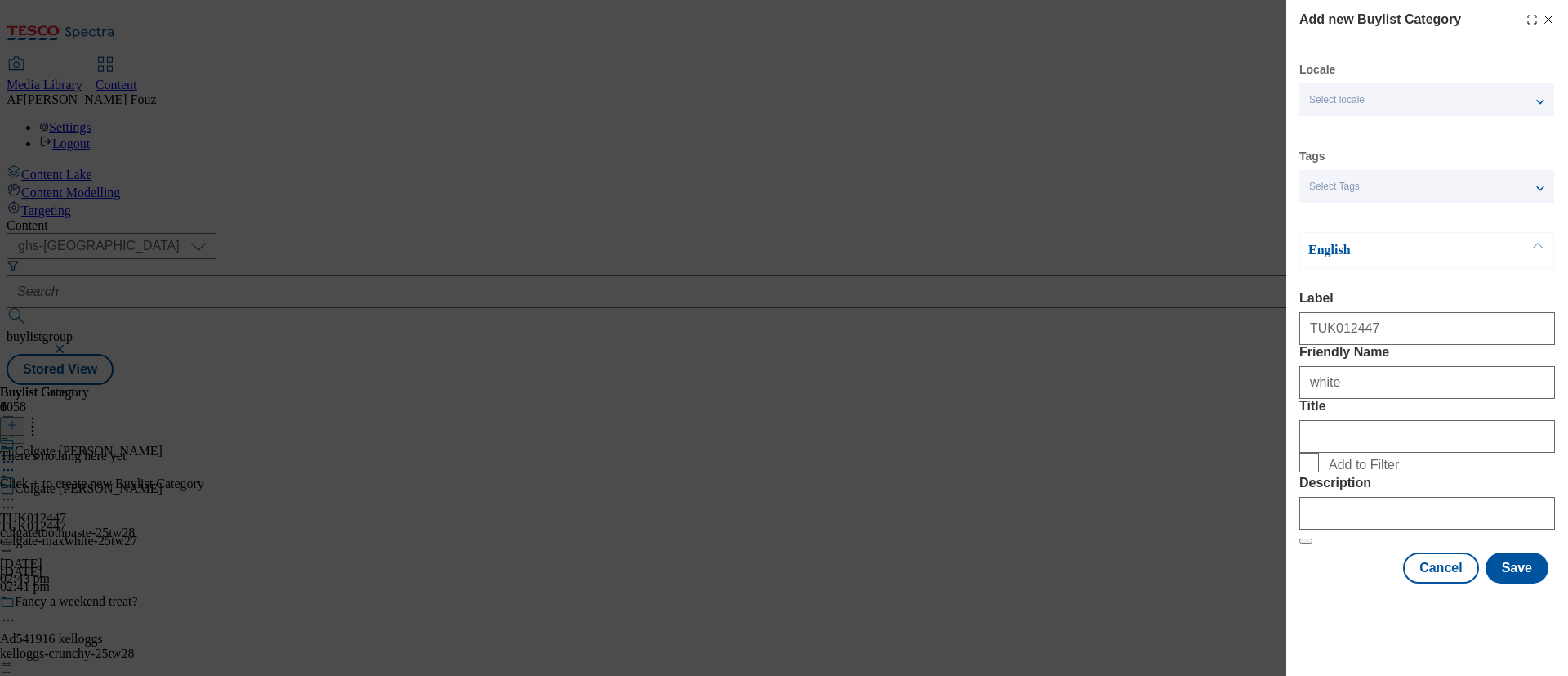
click at [1511, 469] on span "Add to Filter" at bounding box center [1438, 463] width 219 height 20
click at [1319, 469] on input "Add to Filter" at bounding box center [1309, 463] width 20 height 20
click at [1312, 468] on input "Add to Filter" at bounding box center [1309, 463] width 20 height 20
checkbox input "false"
click at [1508, 583] on button "Save" at bounding box center [1517, 568] width 62 height 31
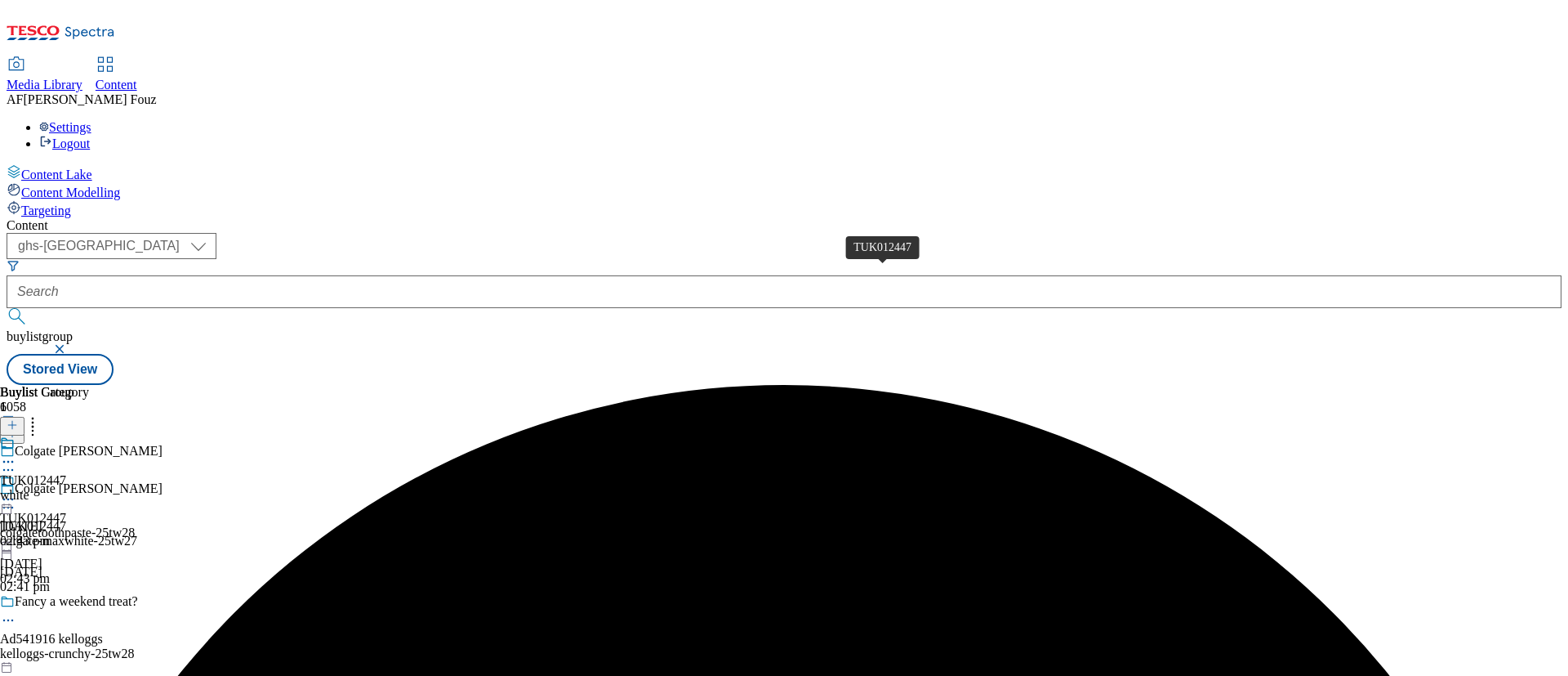
click at [66, 473] on span "TUK012447" at bounding box center [33, 480] width 66 height 15
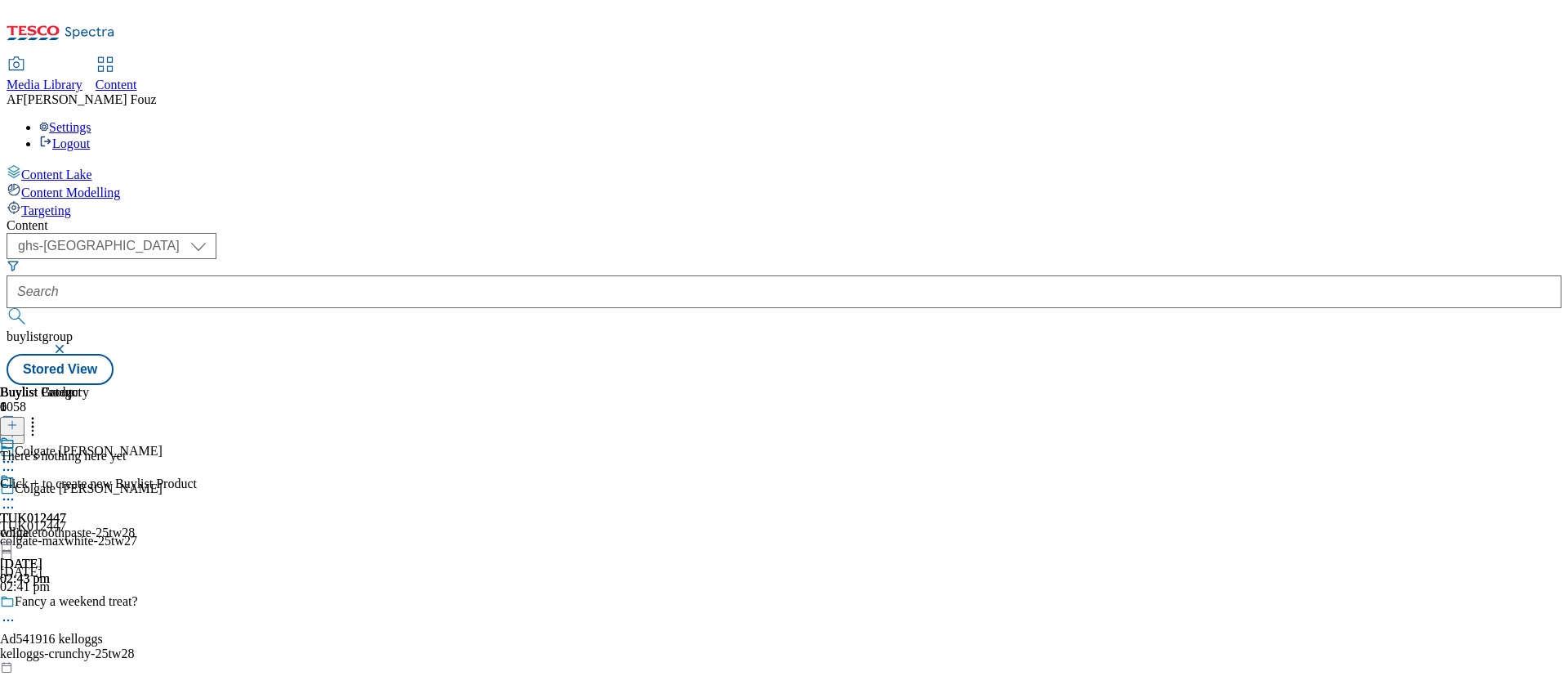
click at [18, 419] on icon at bounding box center [12, 424] width 11 height 11
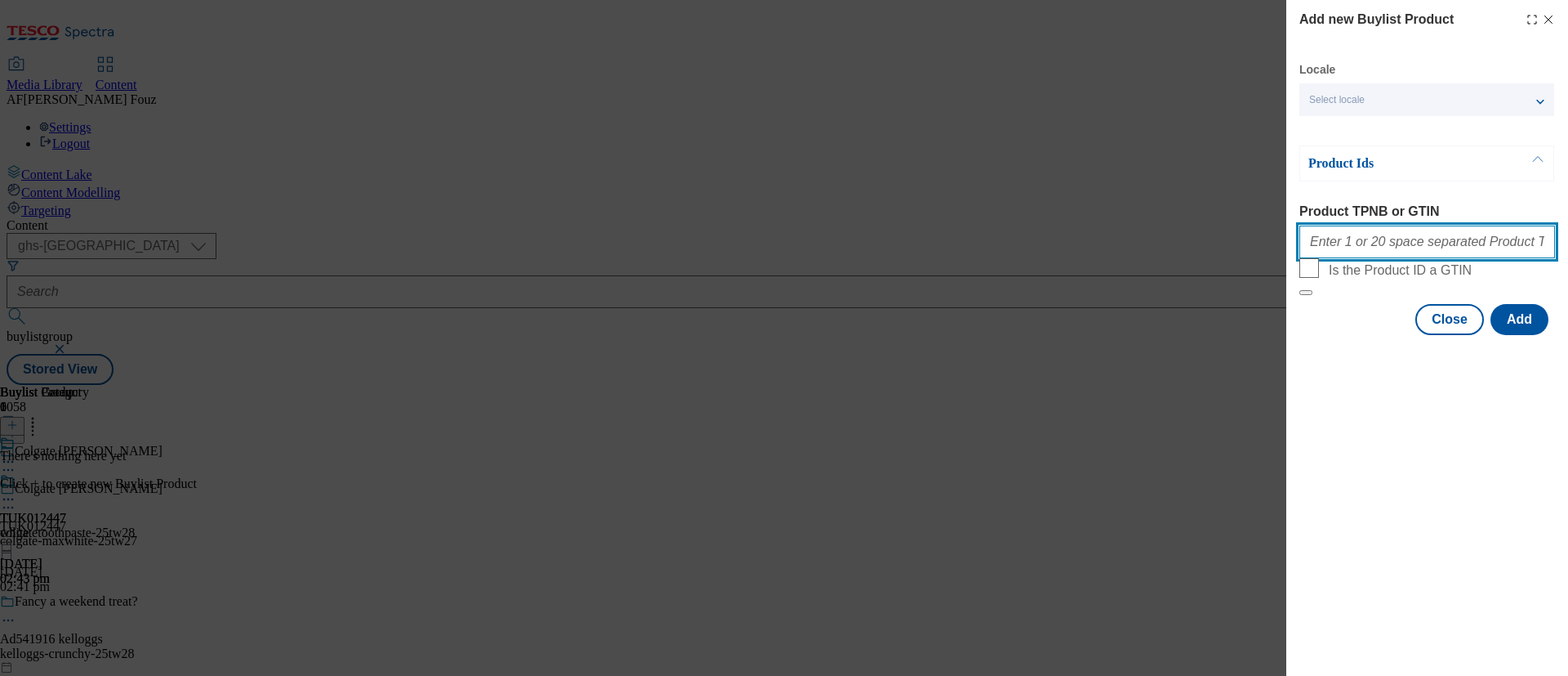
click at [1362, 254] on input "Product TPNB or GTIN" at bounding box center [1427, 242] width 256 height 33
paste input "67381724 93343529 96098411 93992428 93994098 90784098 93419781 85976725 92008059"
type input "67381724 93343529 96098411 93992428 93994098 90784098 93419781 85976725 92008059"
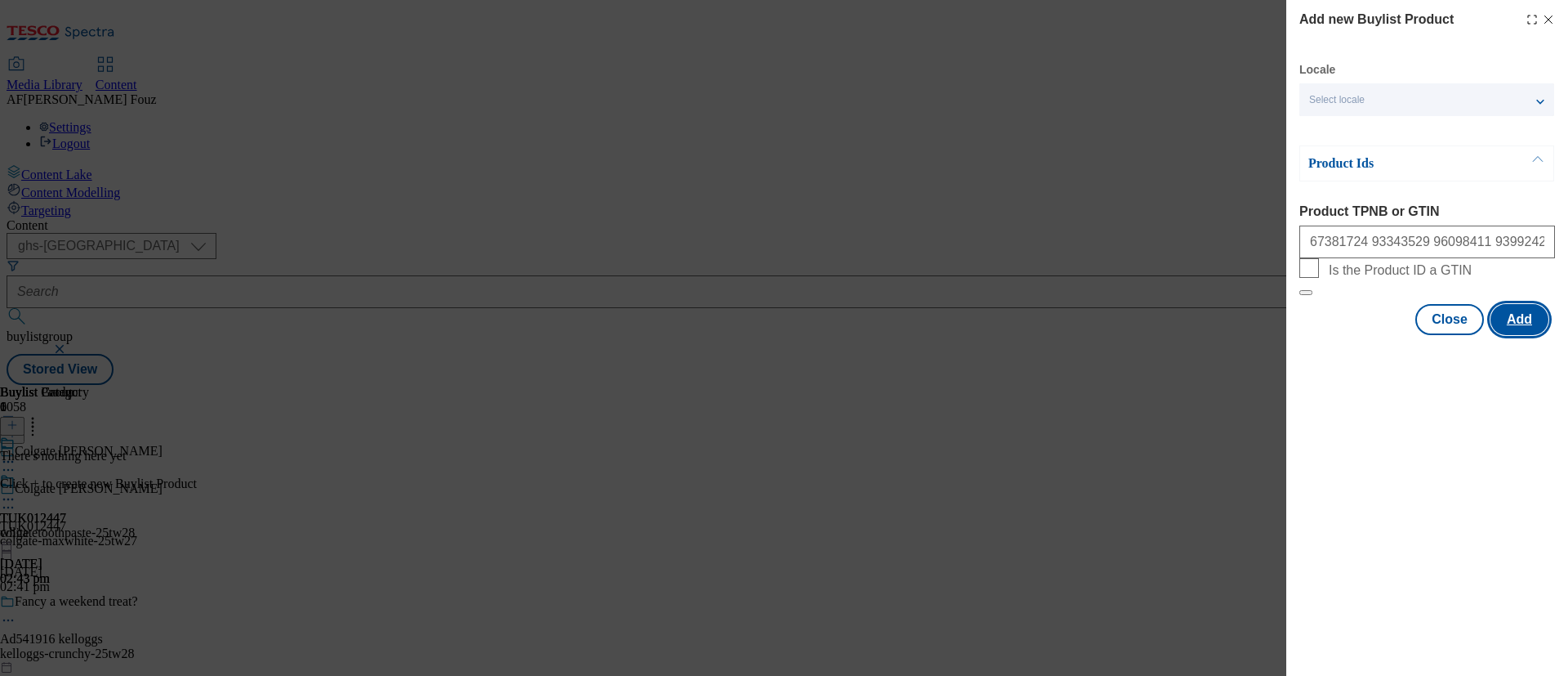
click at [1518, 335] on button "Add" at bounding box center [1519, 319] width 58 height 31
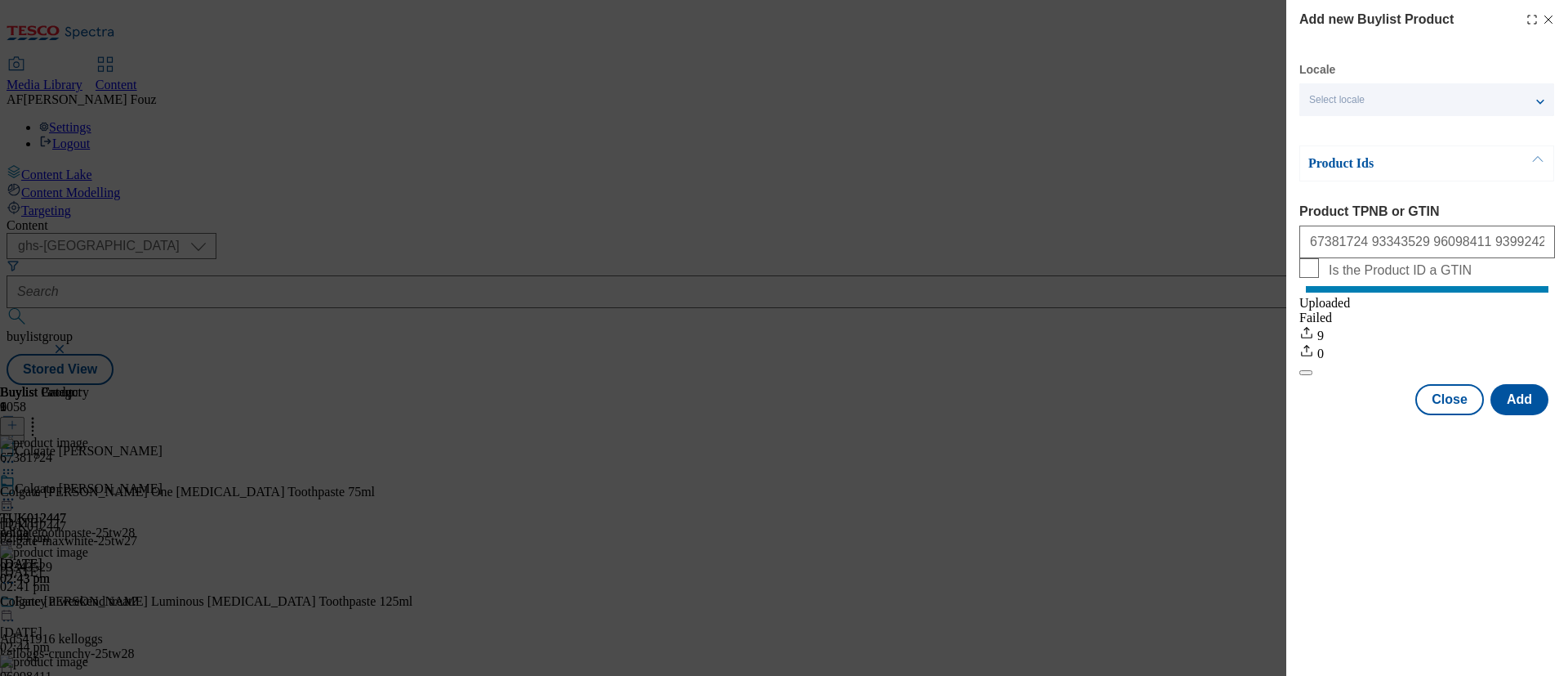
click at [1003, 575] on div "Add new Buylist Product Locale Select locale English Welsh Product Ids Product …" at bounding box center [784, 338] width 1568 height 676
click at [1444, 415] on button "Close" at bounding box center [1449, 400] width 69 height 31
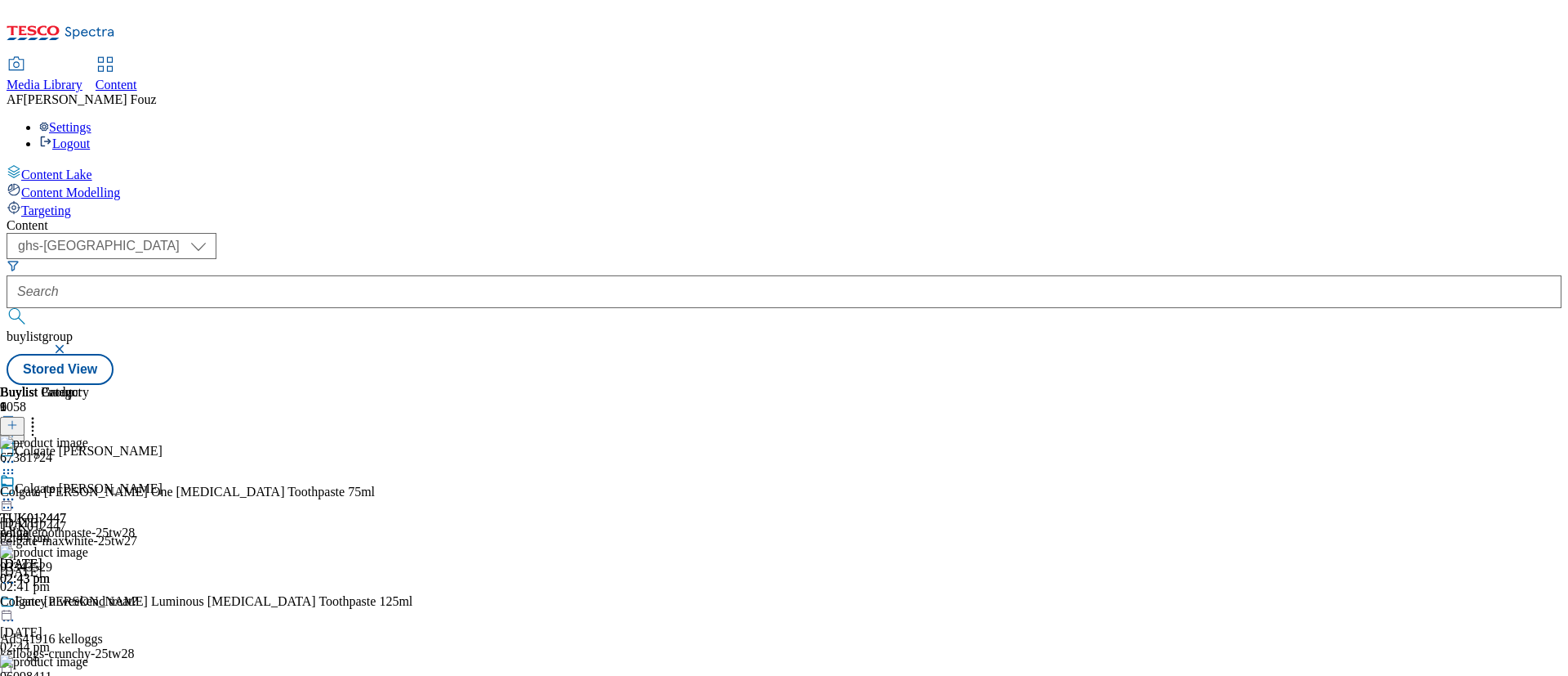
click at [16, 491] on icon at bounding box center [8, 499] width 16 height 16
click at [89, 603] on span "Preview" at bounding box center [69, 609] width 38 height 12
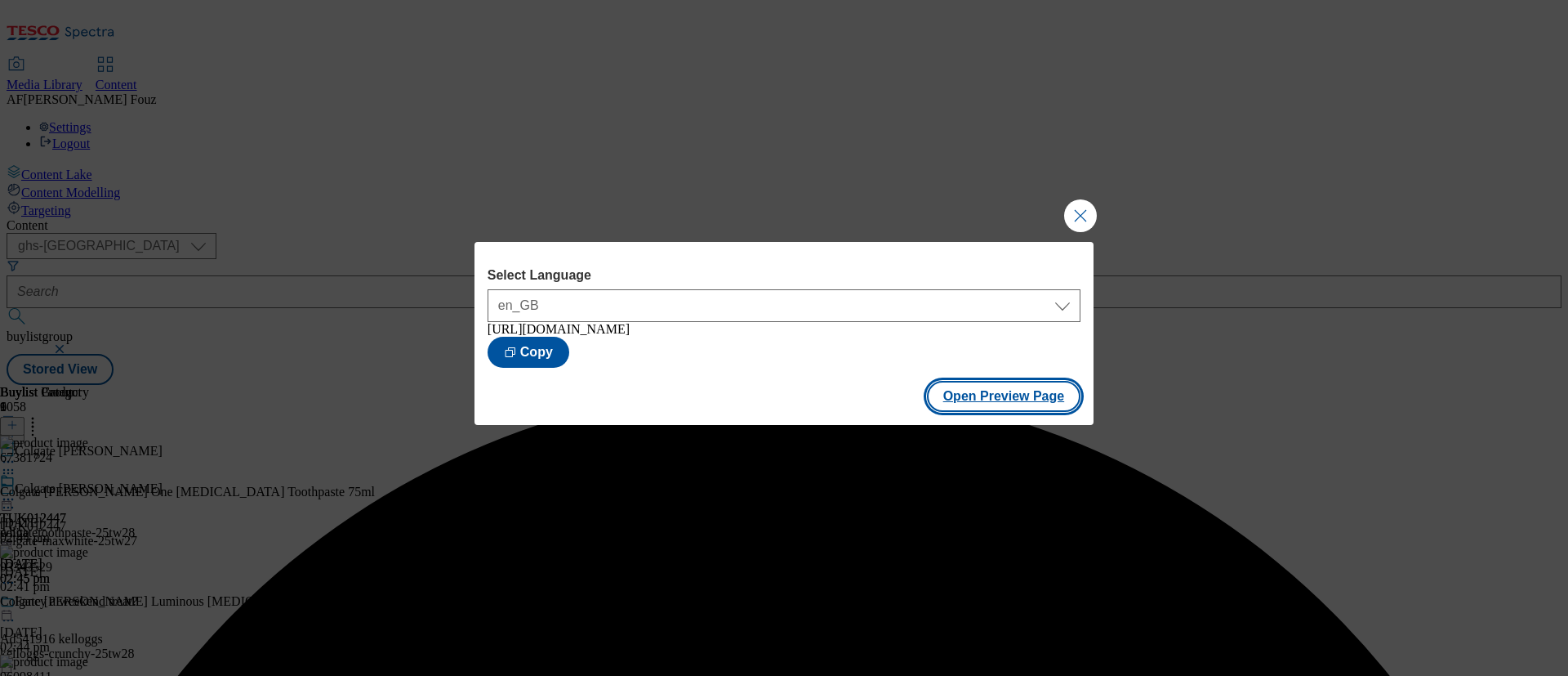
click at [999, 395] on button "Open Preview Page" at bounding box center [1004, 397] width 154 height 31
click at [1075, 215] on button "Close Modal" at bounding box center [1081, 216] width 33 height 33
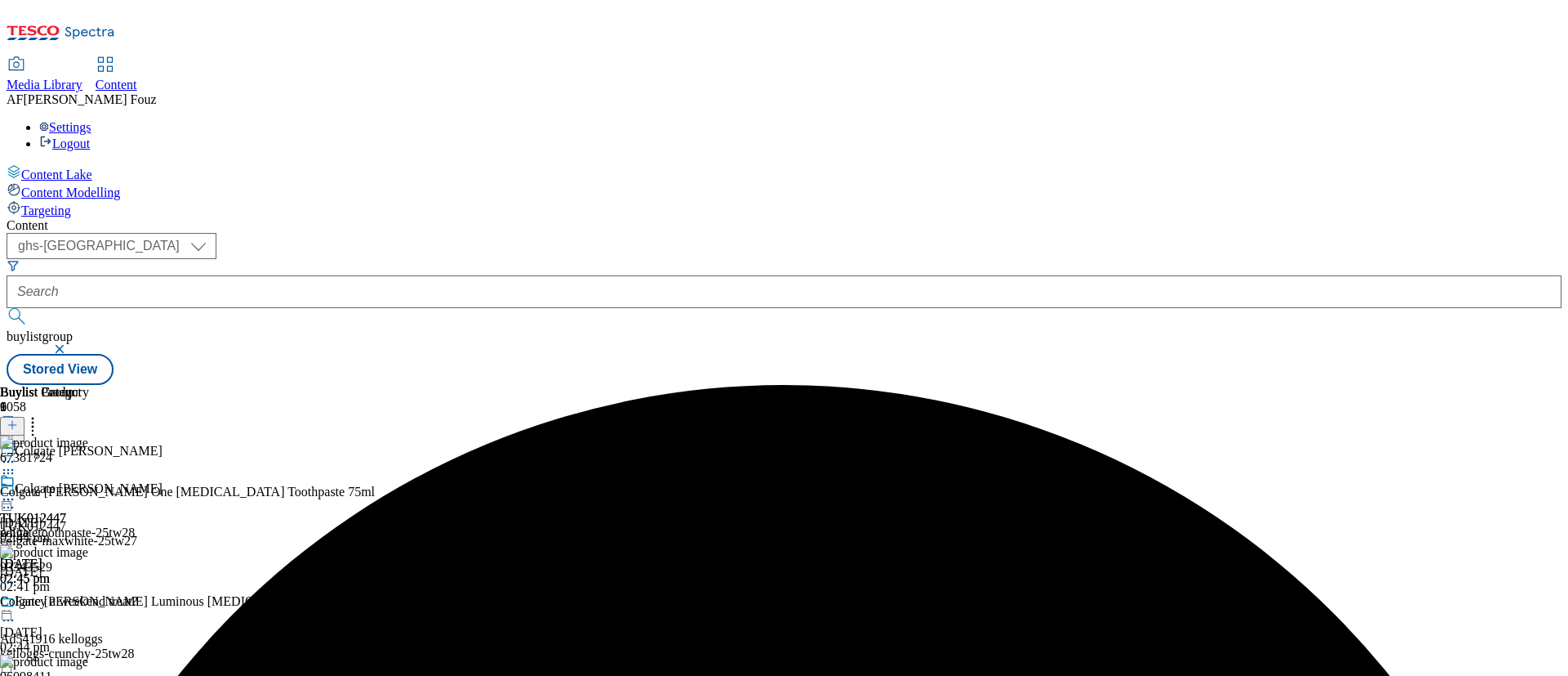
click at [10, 498] on circle at bounding box center [8, 499] width 3 height 3
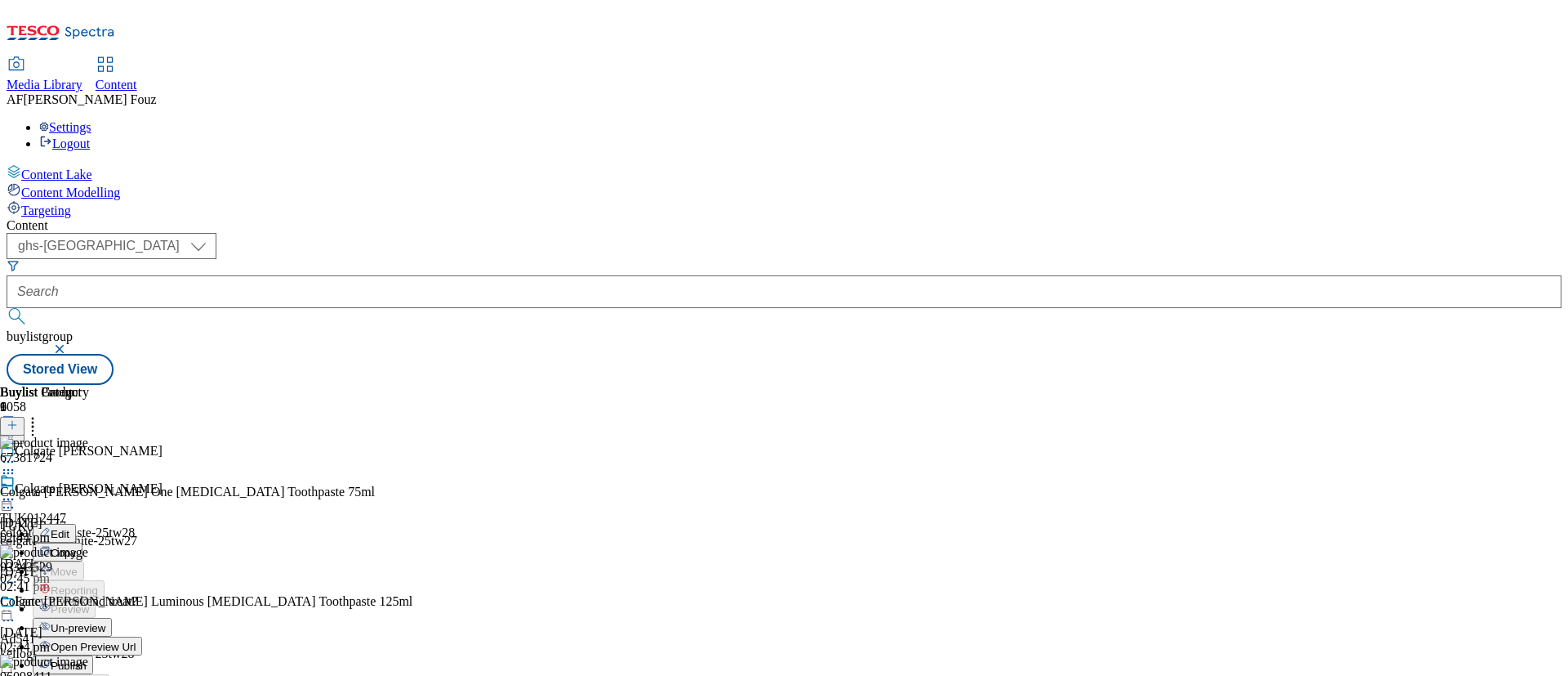
click at [142, 655] on li "Publish" at bounding box center [88, 665] width 109 height 19
click at [10, 498] on circle at bounding box center [8, 499] width 3 height 3
click at [87, 660] on span "Publish" at bounding box center [68, 666] width 36 height 12
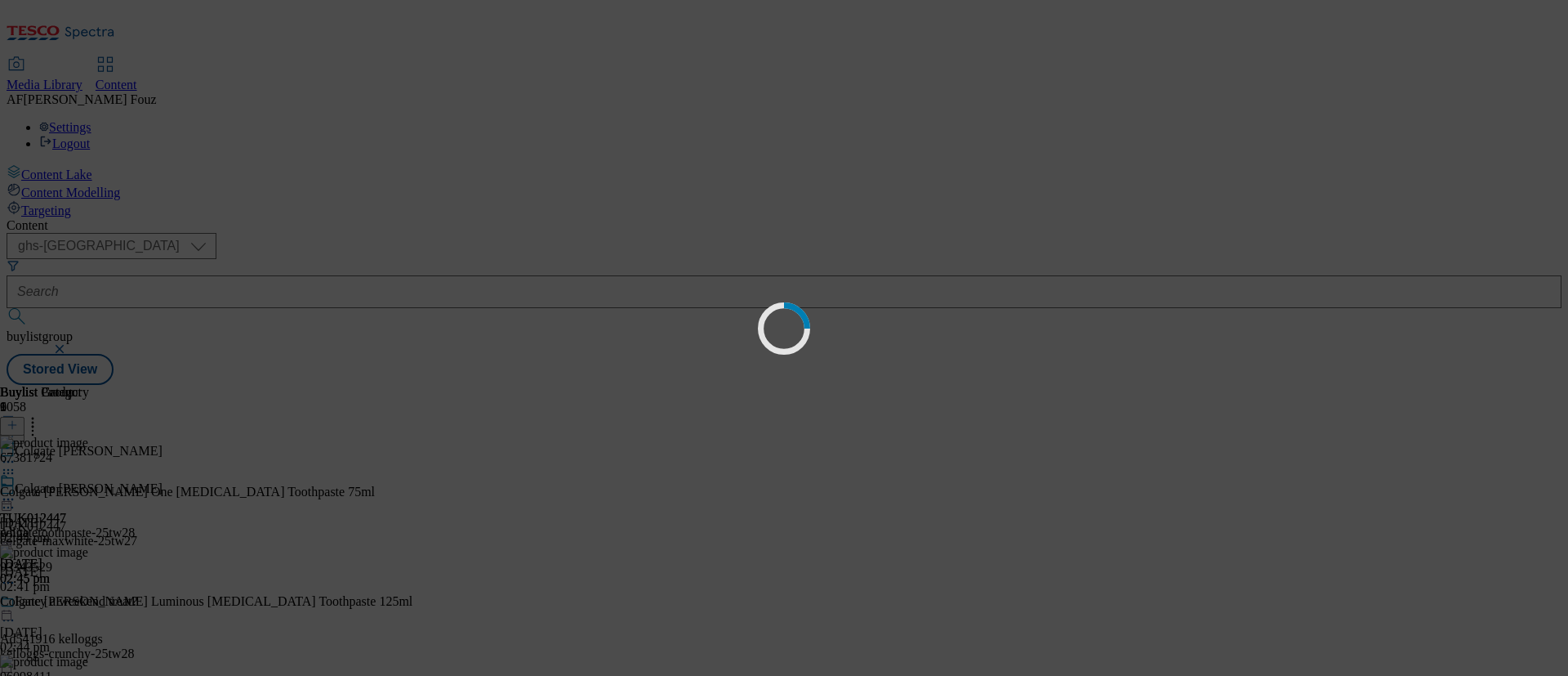
click at [949, 493] on div "Loading" at bounding box center [784, 338] width 1568 height 676
